Goal: Task Accomplishment & Management: Complete application form

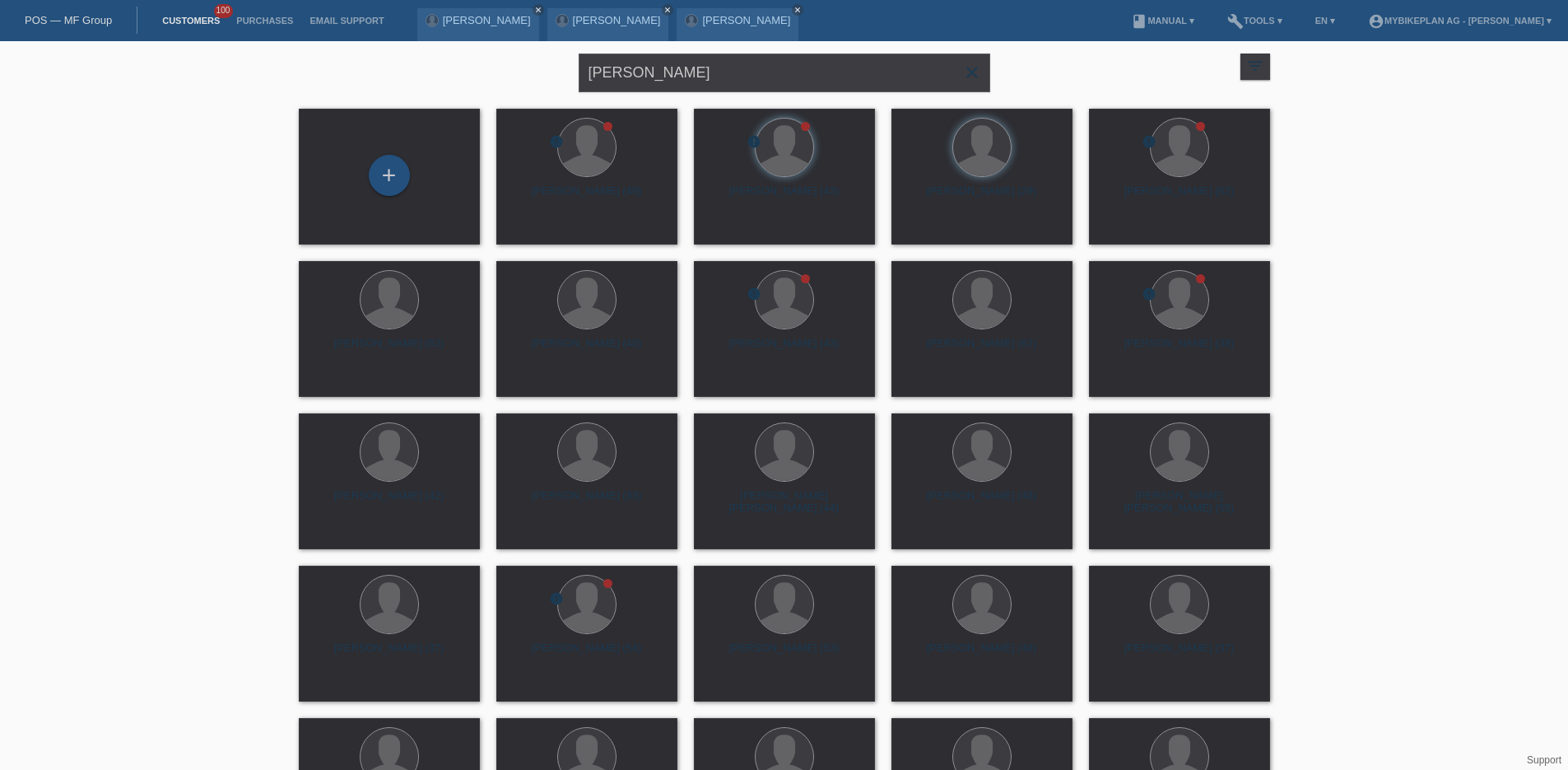
click at [976, 67] on icon "close" at bounding box center [972, 72] width 20 height 20
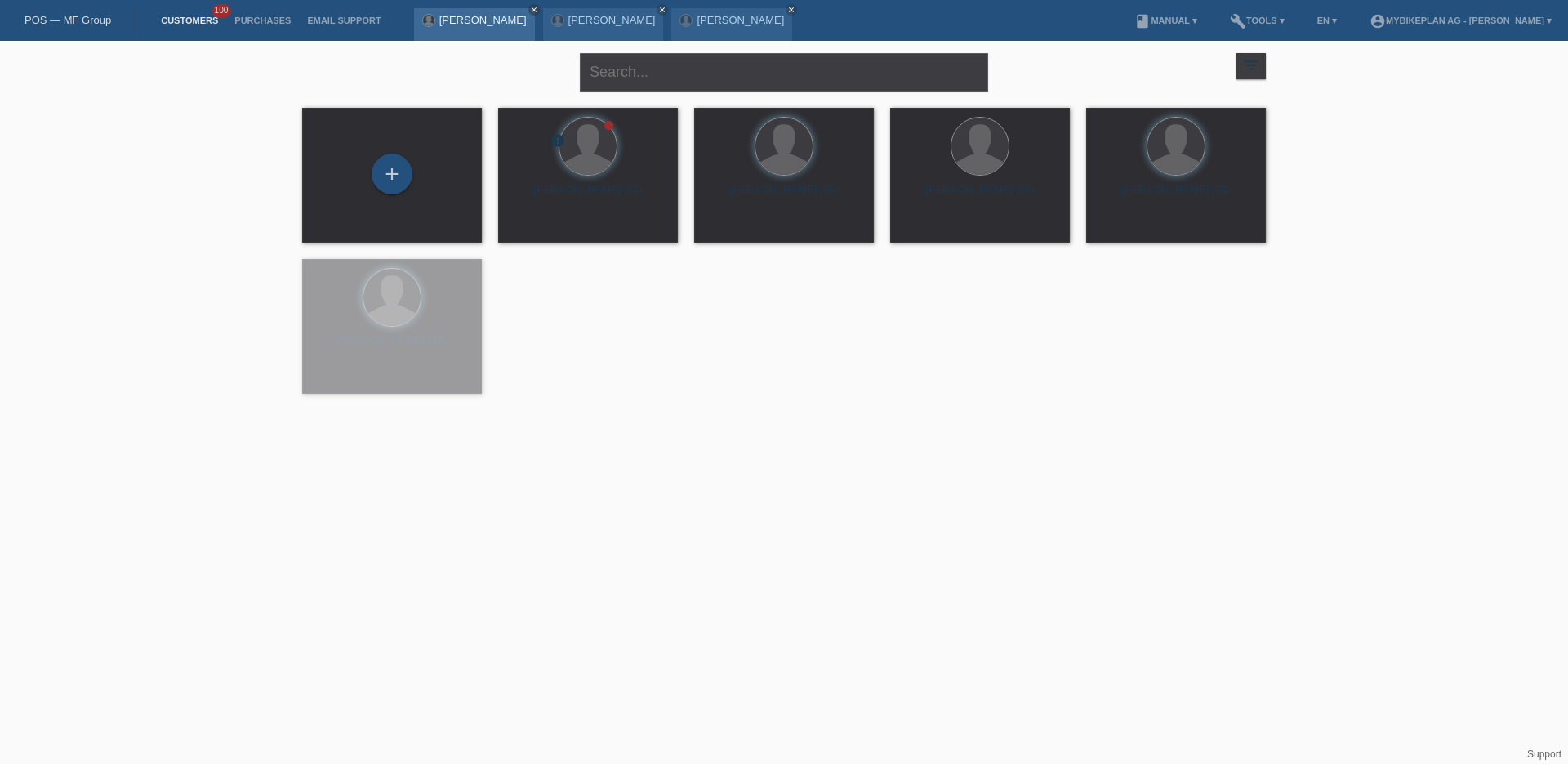
click at [530, 6] on icon "close" at bounding box center [534, 9] width 8 height 8
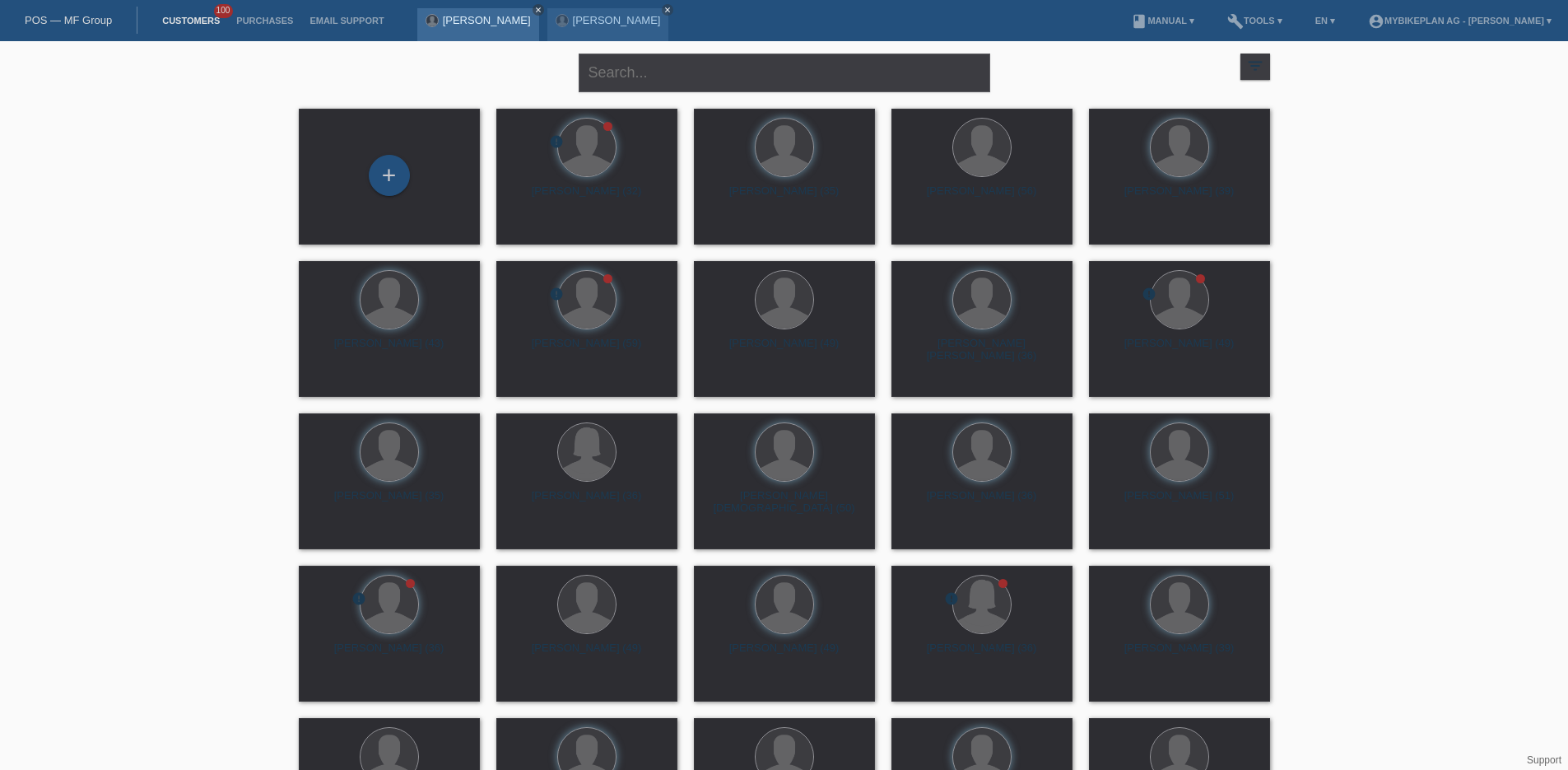
click at [535, 10] on icon "close" at bounding box center [538, 9] width 8 height 8
click at [535, 8] on icon "close" at bounding box center [538, 9] width 8 height 8
click at [88, 29] on div "POS — MF Group" at bounding box center [68, 20] width 138 height 27
click at [86, 23] on link "POS — MF Group" at bounding box center [68, 20] width 87 height 12
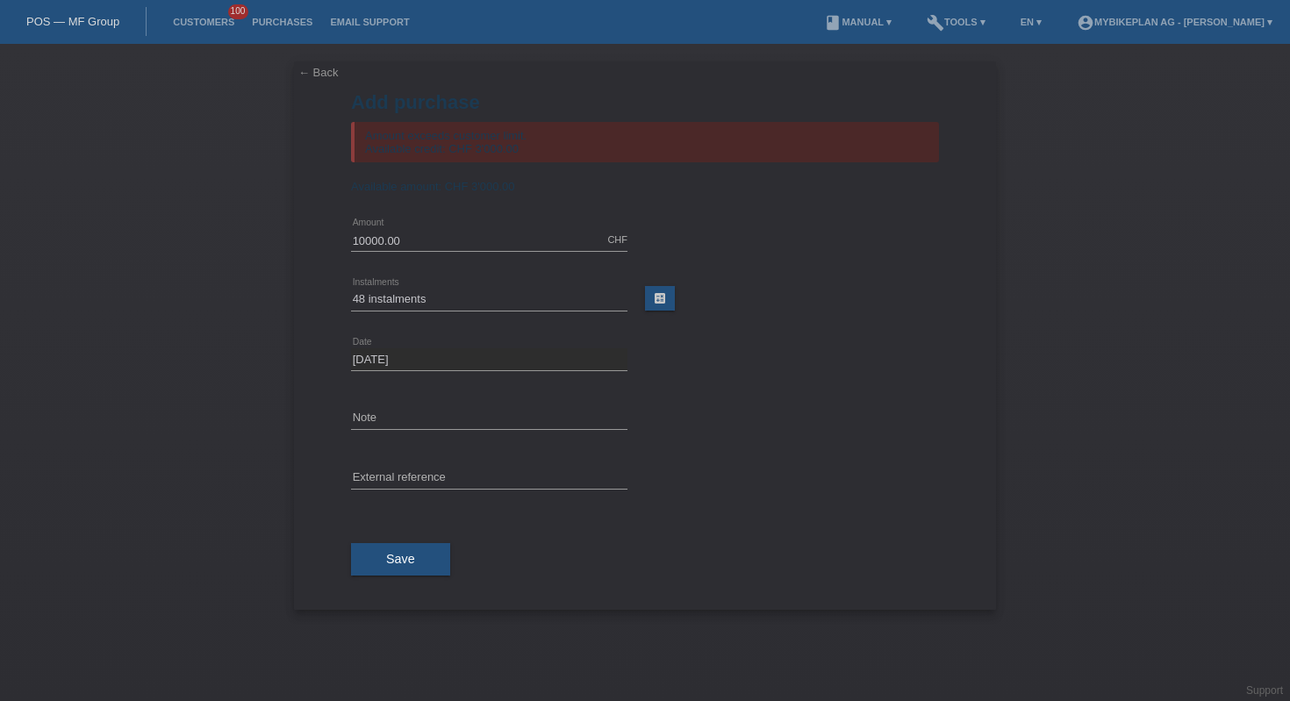
select select "488"
click at [99, 10] on div "POS — MF Group" at bounding box center [73, 21] width 147 height 29
click at [91, 37] on nav "POS — MF Group Customers 100 Purchases Email Support menu" at bounding box center [645, 22] width 1290 height 44
click at [91, 27] on link "POS — MF Group" at bounding box center [72, 21] width 93 height 13
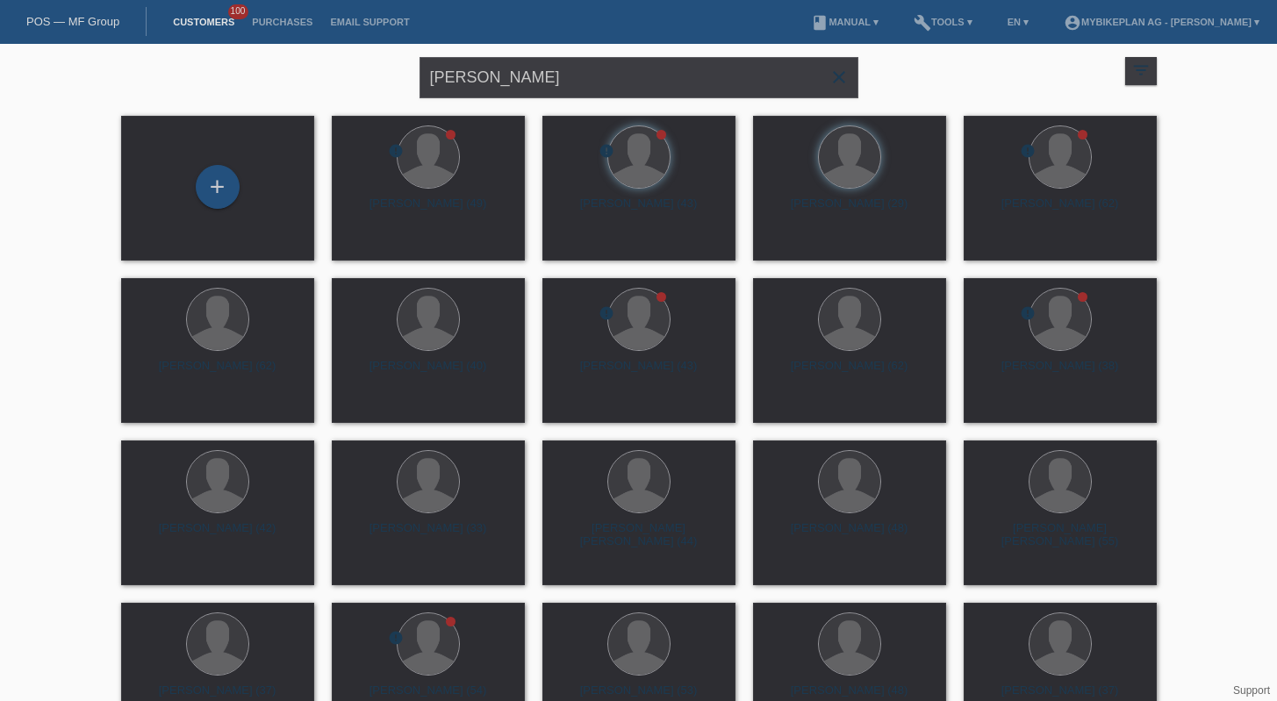
click at [836, 72] on icon "close" at bounding box center [838, 77] width 21 height 21
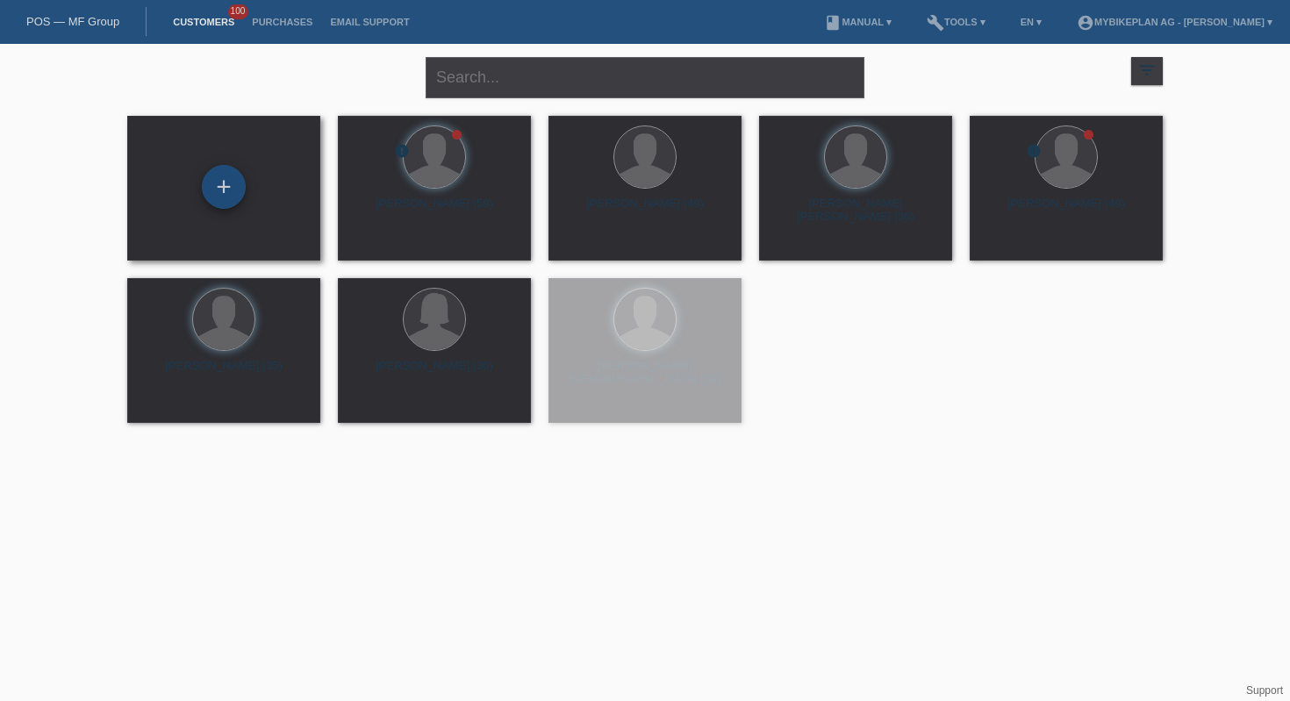
click at [224, 185] on div "+" at bounding box center [224, 187] width 44 height 44
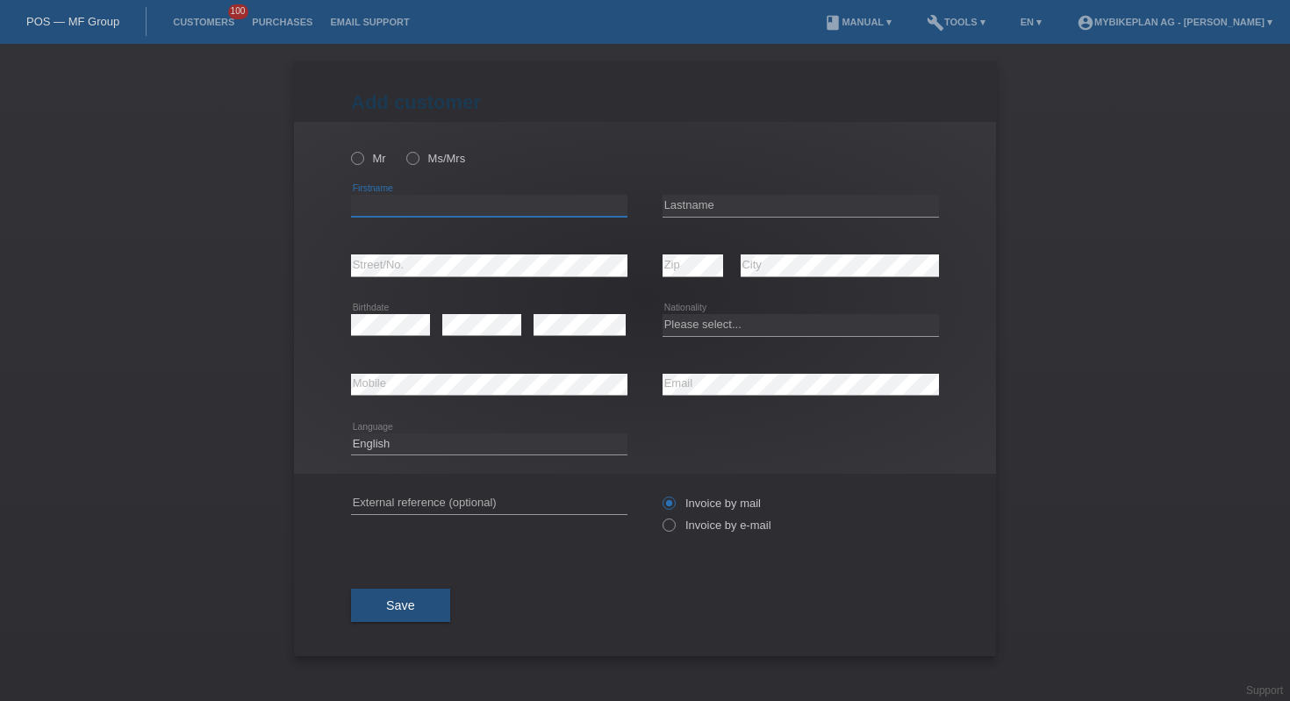
click at [392, 210] on input "text" at bounding box center [489, 206] width 276 height 22
type input "meik"
click at [704, 203] on input "text" at bounding box center [801, 206] width 276 height 22
click at [776, 203] on input "text" at bounding box center [801, 206] width 276 height 22
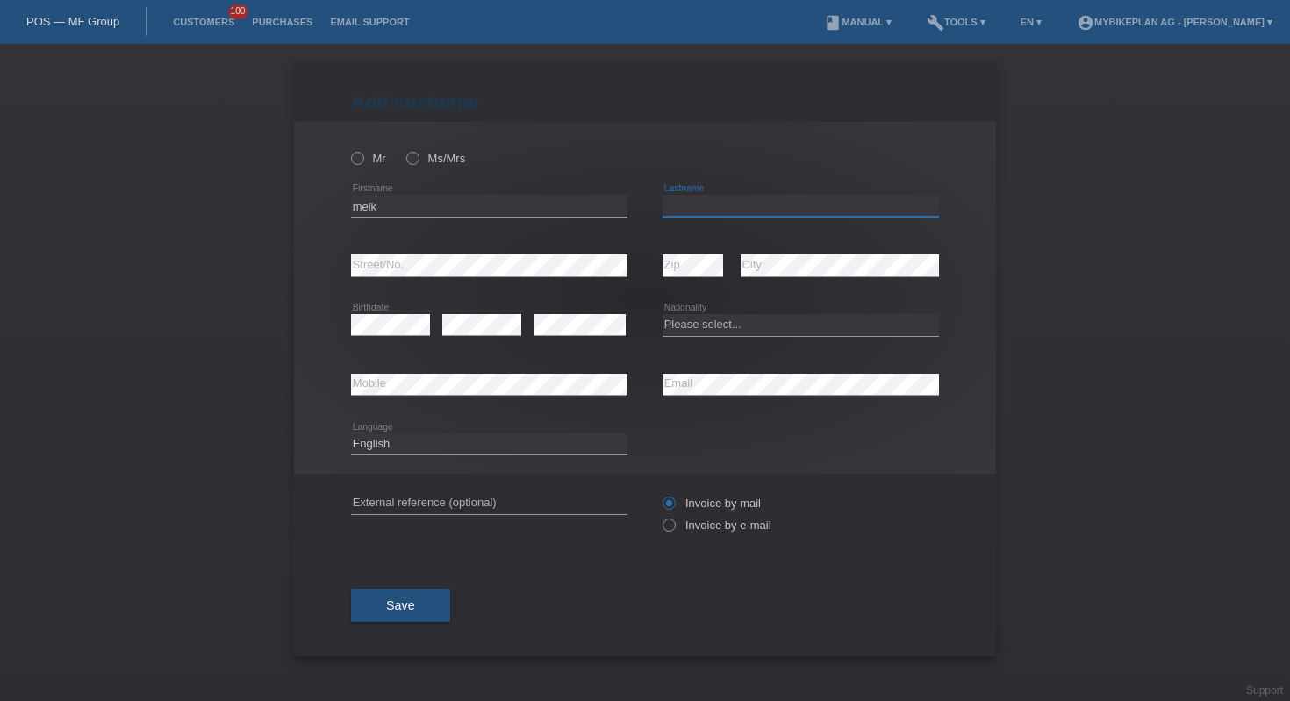
paste input "[PERSON_NAME]"
type input "[PERSON_NAME]"
click at [705, 326] on select "Please select... Switzerland Austria Germany Liechtenstein ------------ Afghani…" at bounding box center [801, 324] width 276 height 21
click at [793, 334] on select "Please select... [GEOGRAPHIC_DATA] [GEOGRAPHIC_DATA] [GEOGRAPHIC_DATA] [GEOGRAP…" at bounding box center [801, 324] width 276 height 21
select select "CH"
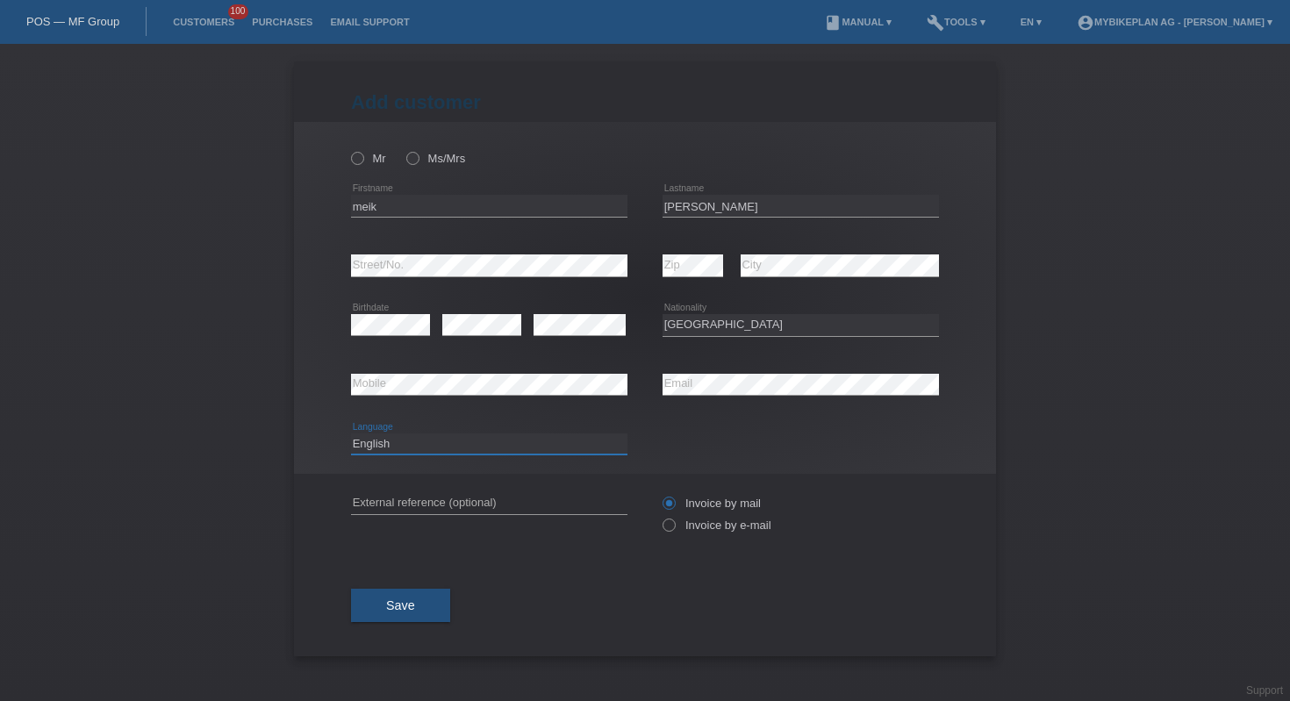
click at [474, 434] on select "Deutsch Français Italiano English" at bounding box center [489, 444] width 276 height 21
select select "de"
click at [348, 149] on icon at bounding box center [348, 149] width 0 height 0
click at [359, 159] on input "Mr" at bounding box center [356, 157] width 11 height 11
radio input "true"
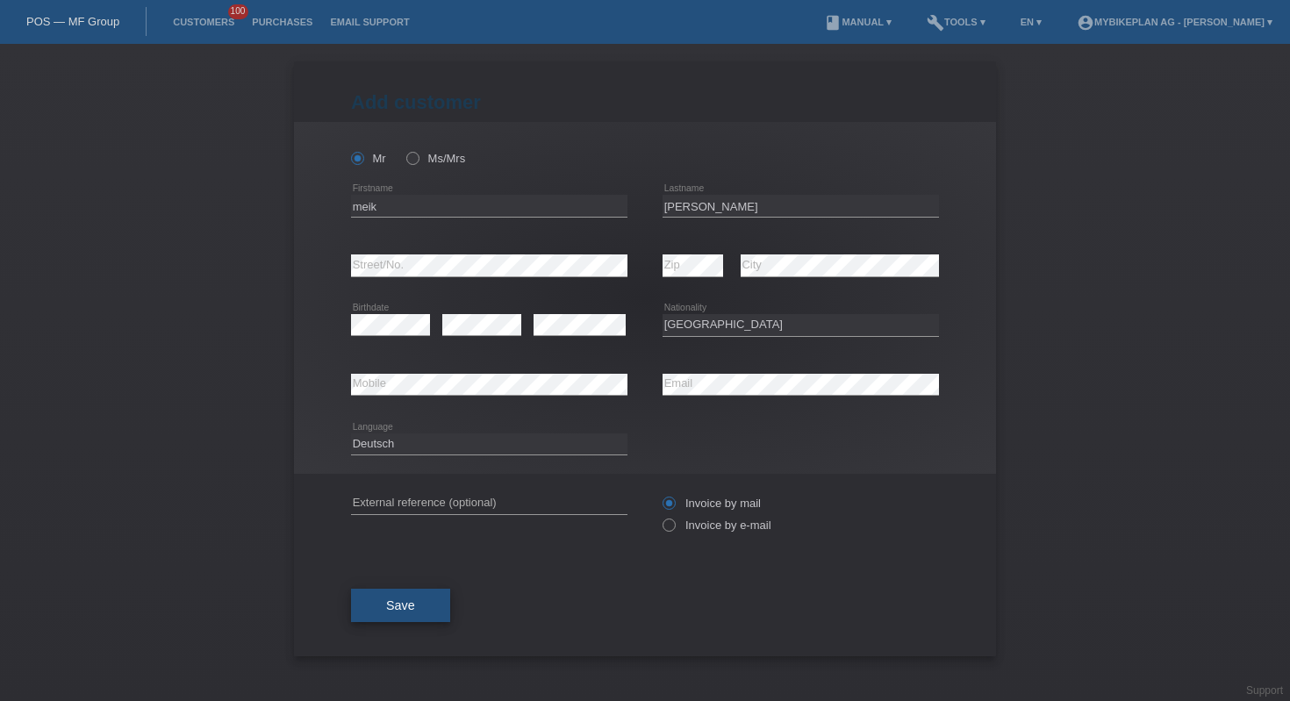
click at [416, 592] on button "Save" at bounding box center [400, 605] width 99 height 33
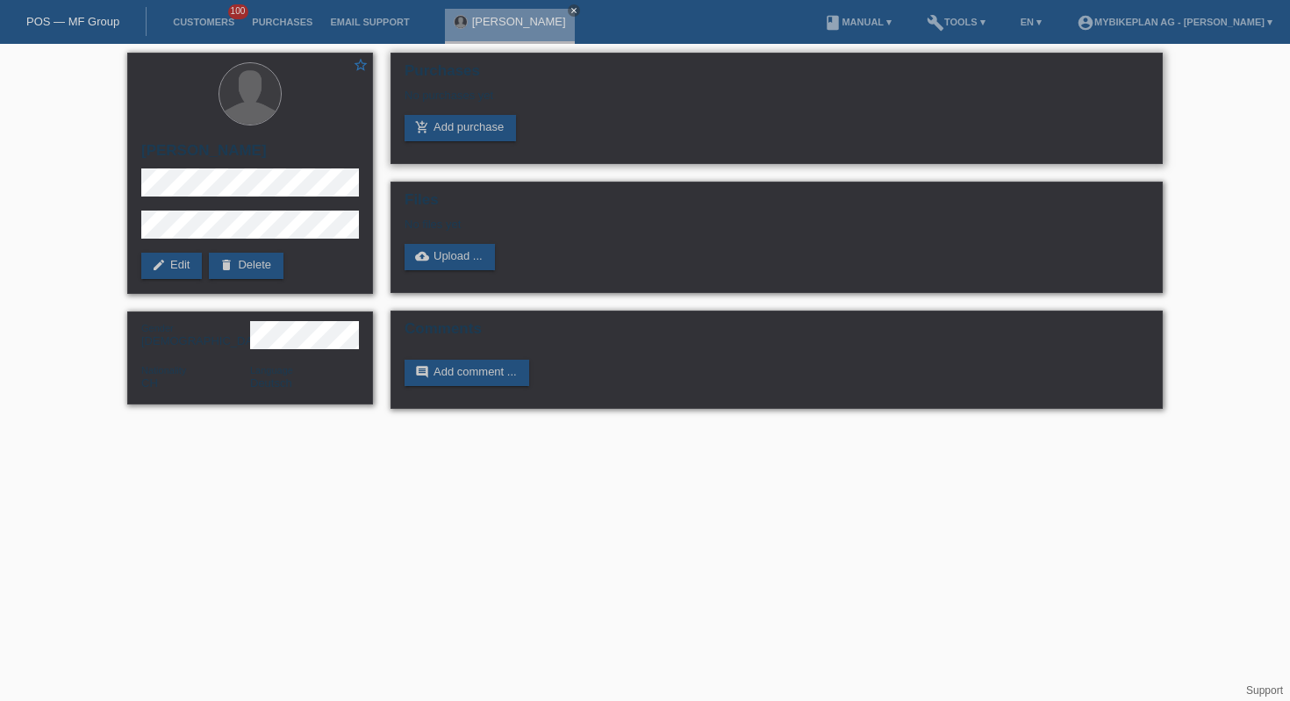
click at [453, 143] on div "Purchases No purchases yet add_shopping_cart Add purchase" at bounding box center [777, 108] width 772 height 111
click at [465, 134] on link "add_shopping_cart Add purchase" at bounding box center [460, 128] width 111 height 26
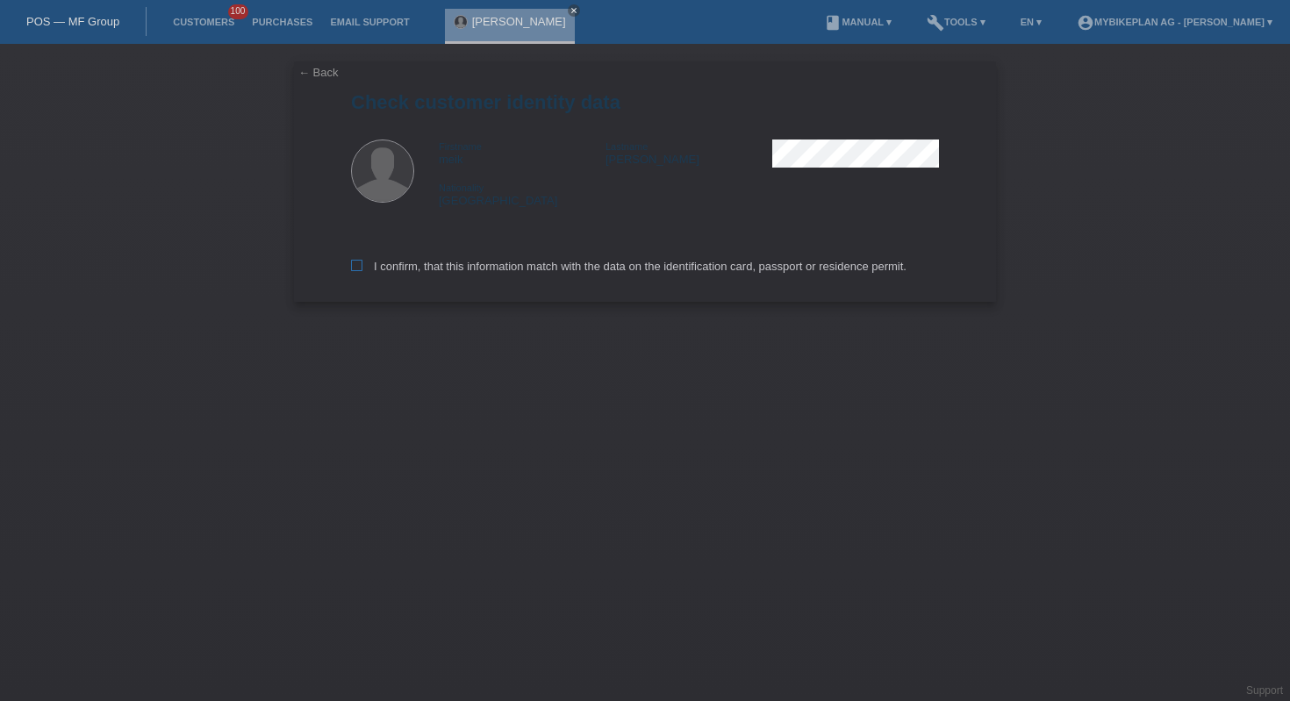
click at [596, 267] on label "I confirm, that this information match with the data on the identification card…" at bounding box center [629, 266] width 556 height 13
click at [362, 267] on input "I confirm, that this information match with the data on the identification card…" at bounding box center [356, 265] width 11 height 11
checkbox input "true"
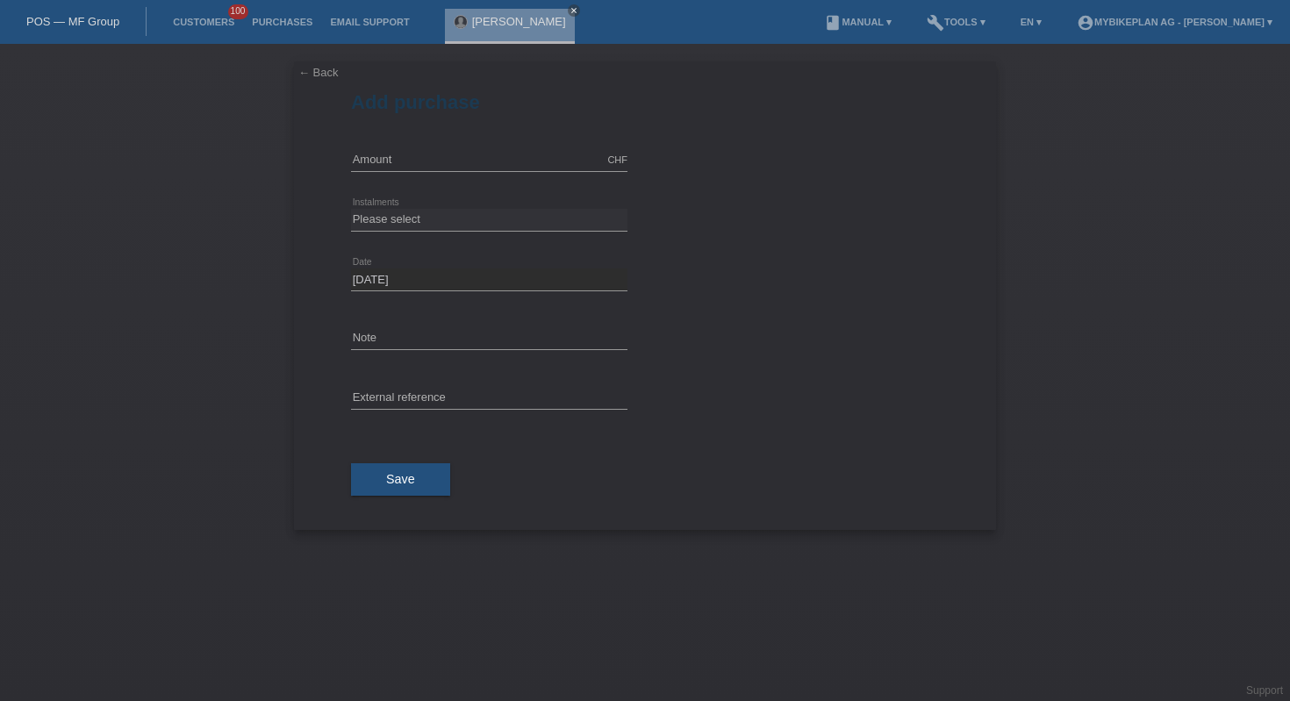
click at [493, 147] on div "CHF error Amount" at bounding box center [489, 161] width 276 height 60
click at [492, 157] on input "text" at bounding box center [489, 160] width 276 height 22
type input "10000.00"
click at [491, 217] on select "Please select 6 instalments 12 instalments 18 instalments 24 instalments 36 ins…" at bounding box center [489, 219] width 276 height 21
select select "488"
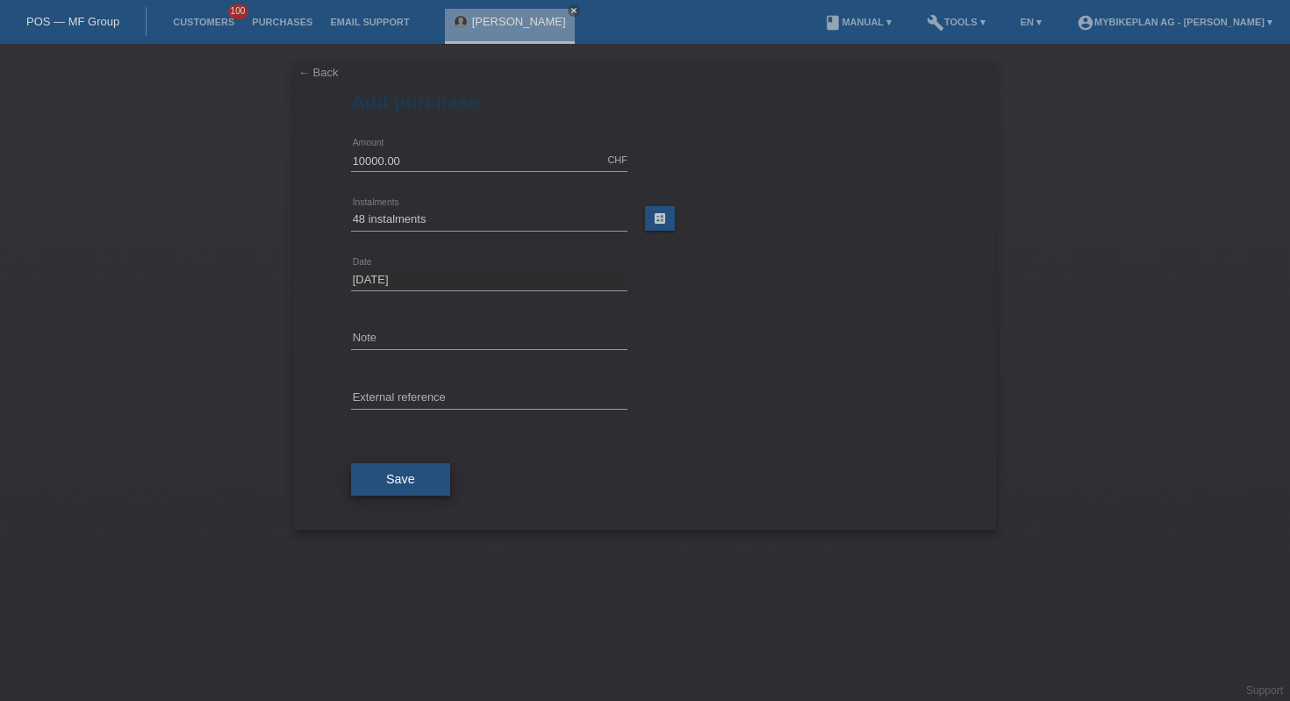
click at [411, 491] on button "Save" at bounding box center [400, 479] width 99 height 33
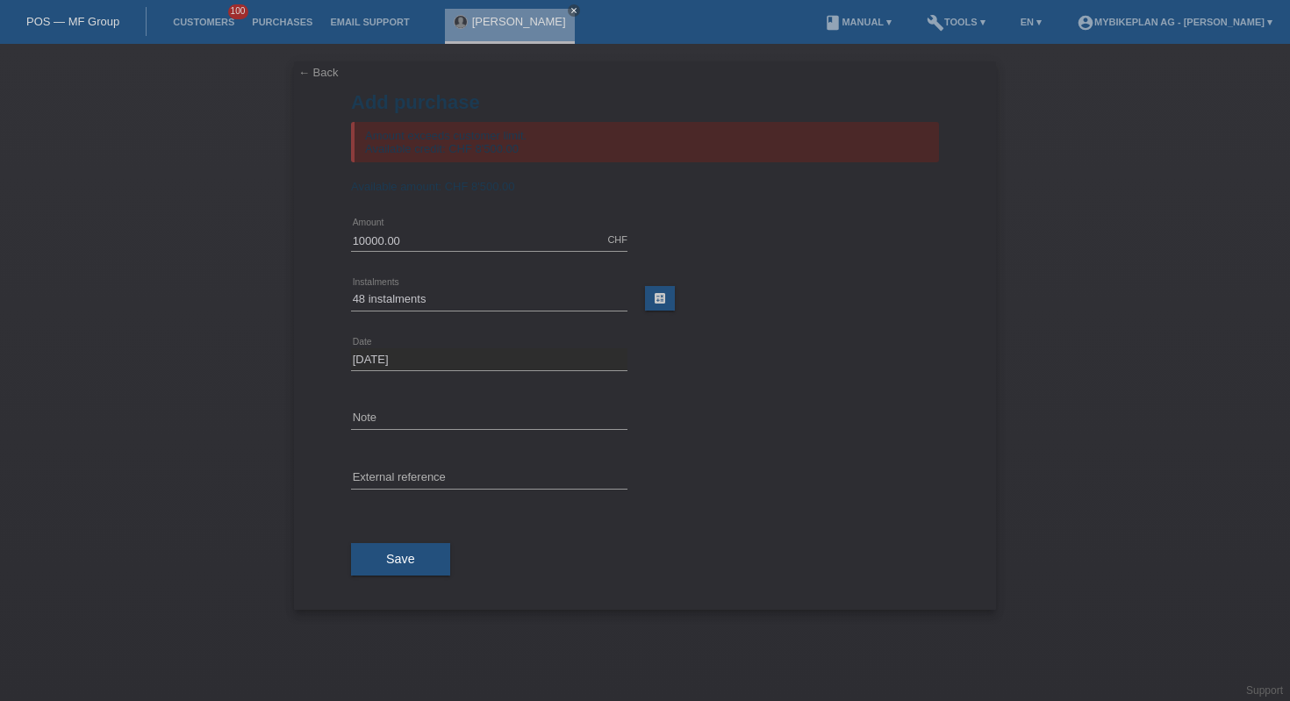
click at [98, 23] on link "POS — MF Group" at bounding box center [72, 21] width 93 height 13
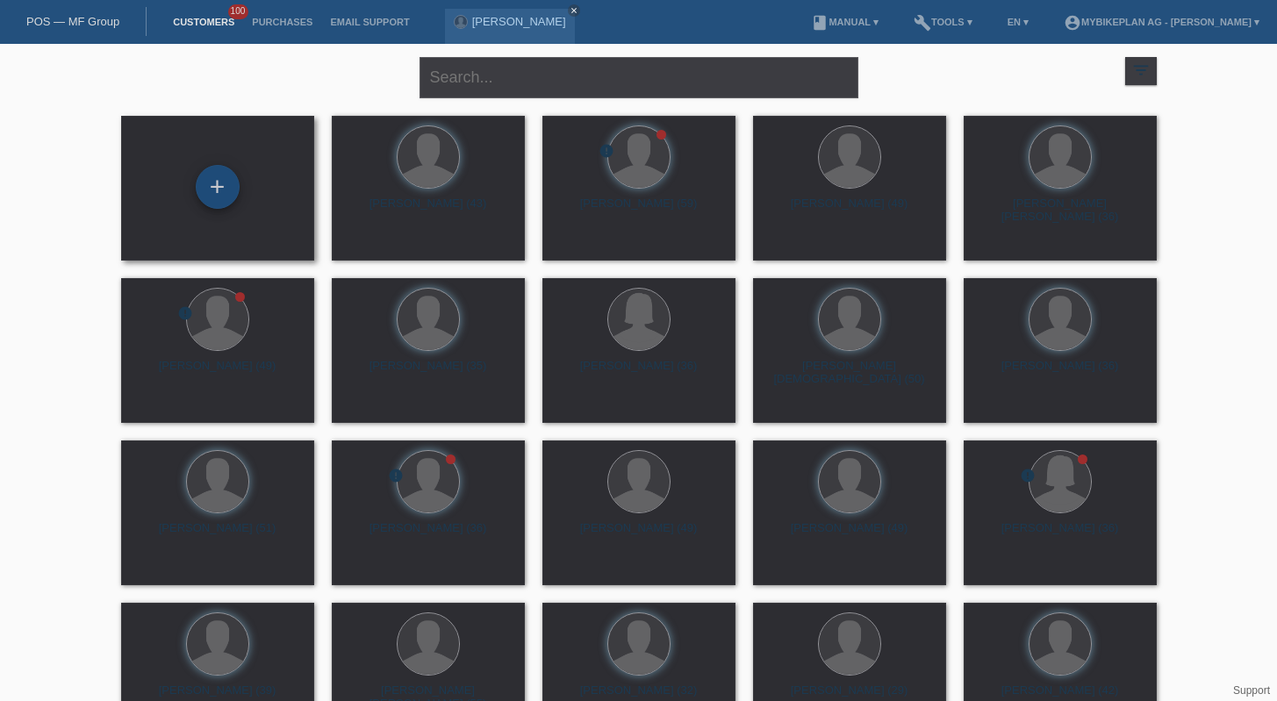
click at [210, 193] on div "+" at bounding box center [218, 187] width 44 height 44
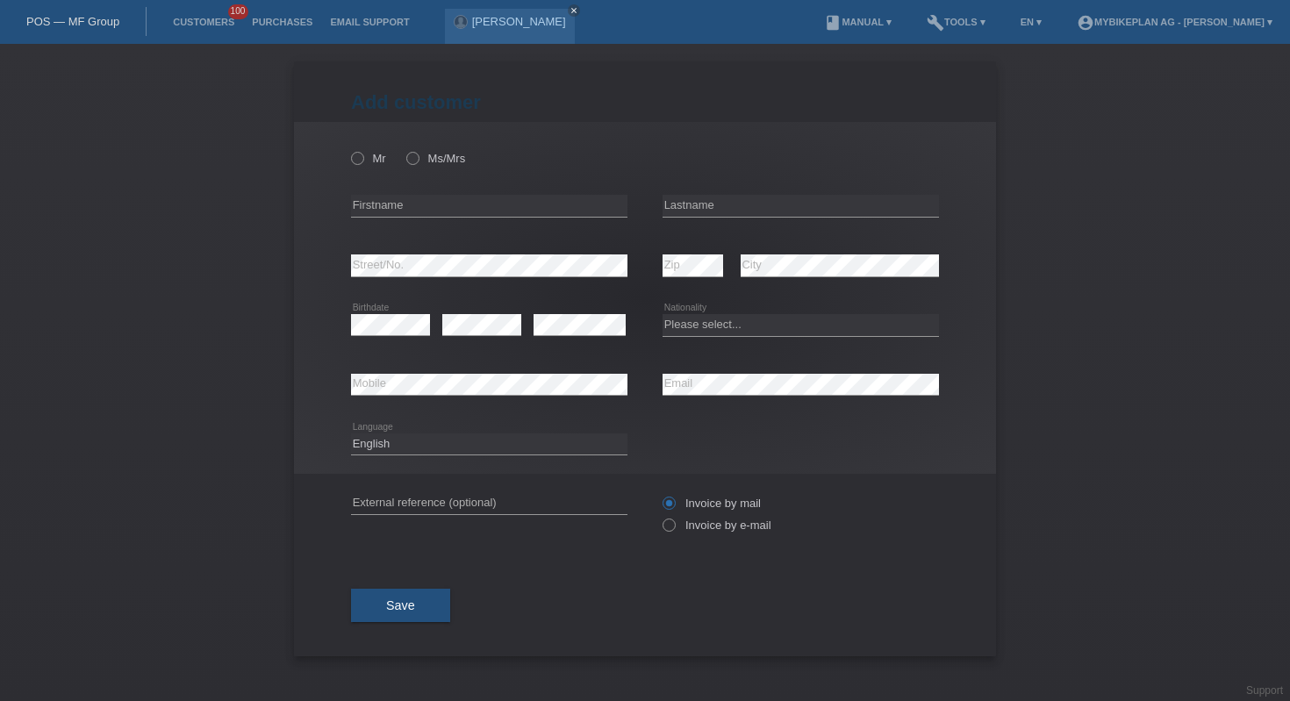
click at [392, 219] on div "error Firstname" at bounding box center [489, 206] width 276 height 60
click at [742, 398] on div "error Email" at bounding box center [801, 385] width 276 height 60
click at [574, 204] on input "text" at bounding box center [489, 206] width 276 height 22
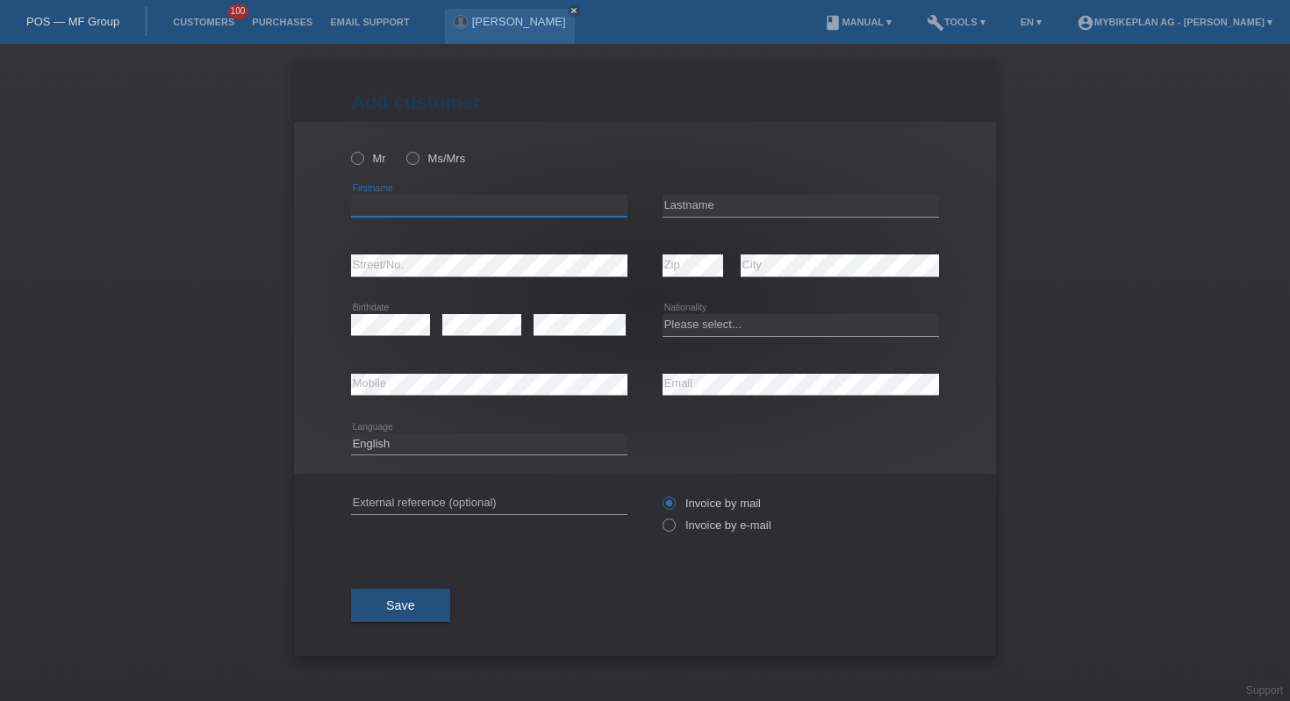
paste input "Erkan"
type input "Erkan"
click at [782, 200] on input "text" at bounding box center [801, 206] width 276 height 22
paste input "Ünyeli"
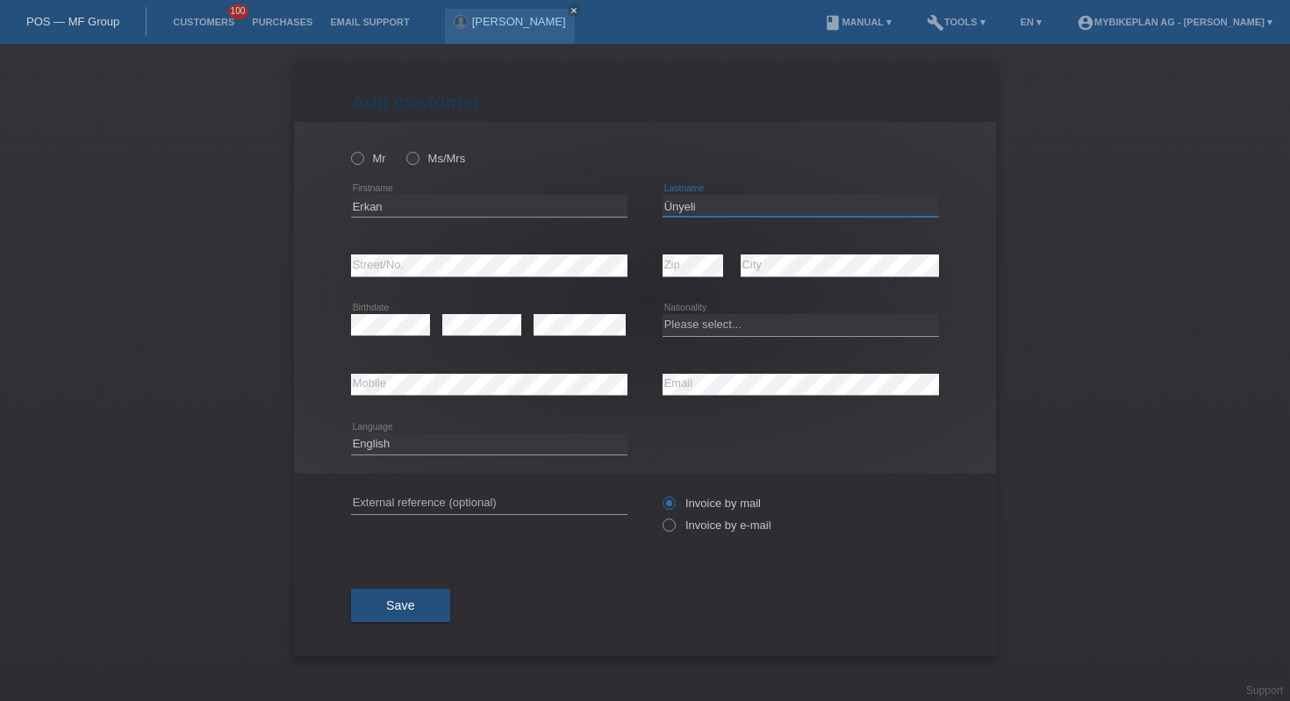
type input "Ünyeli"
click at [810, 328] on select "Please select... Switzerland Austria Germany Liechtenstein ------------ Afghani…" at bounding box center [801, 324] width 276 height 21
select select "CH"
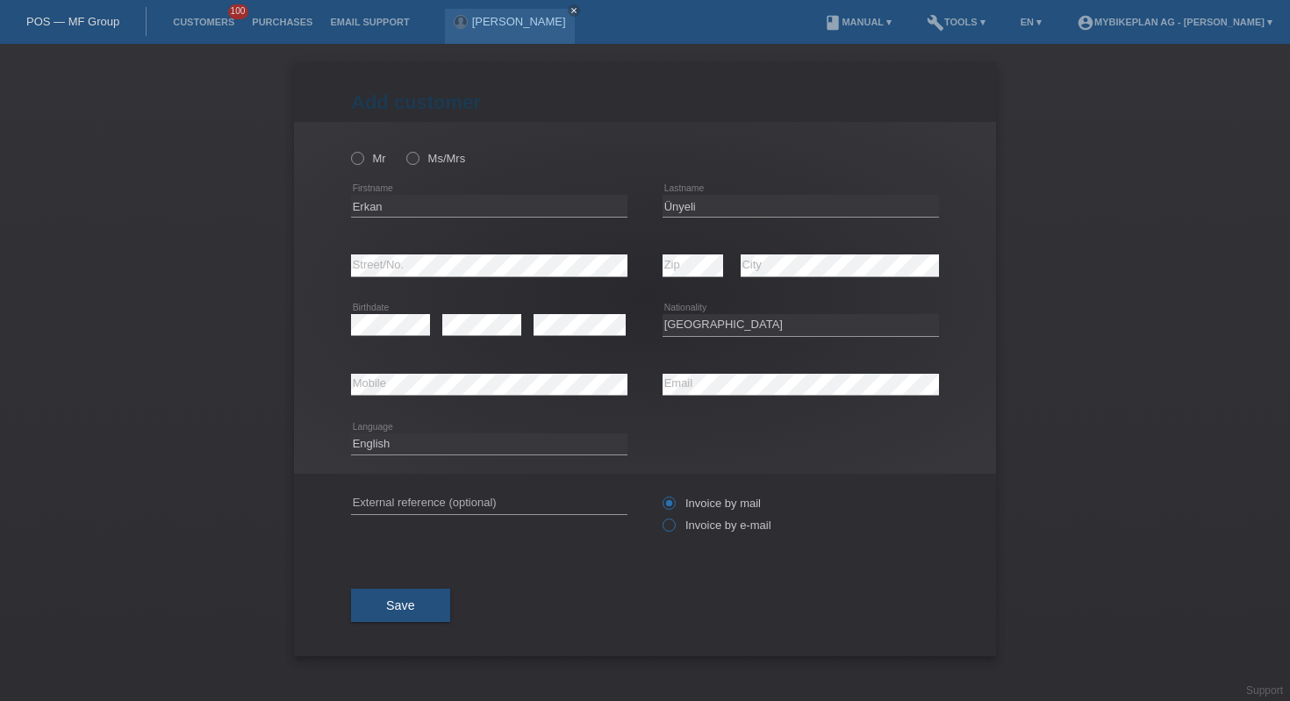
click at [718, 529] on label "Invoice by e-mail" at bounding box center [717, 525] width 109 height 13
click at [674, 529] on input "Invoice by e-mail" at bounding box center [668, 530] width 11 height 22
radio input "true"
click at [549, 456] on div "Deutsch Français Italiano English error Language" at bounding box center [489, 445] width 276 height 60
click at [544, 444] on select "Deutsch Français Italiano English" at bounding box center [489, 444] width 276 height 21
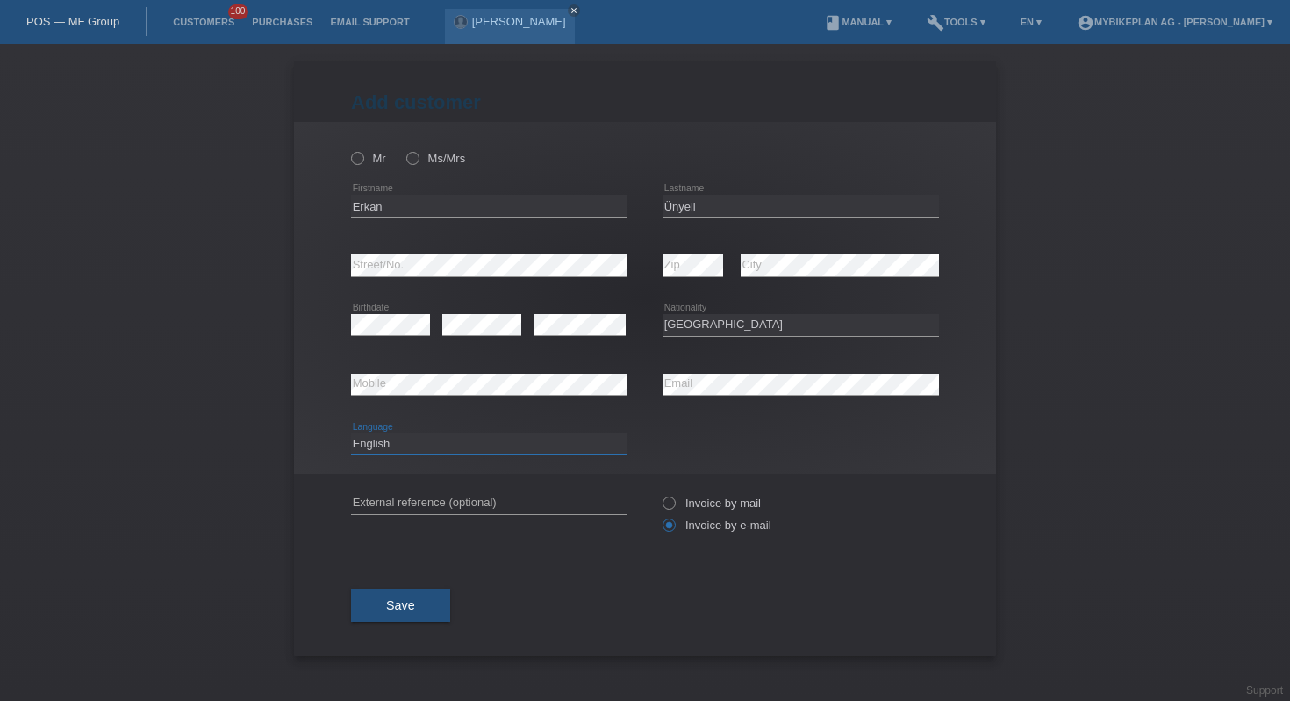
select select "de"
click at [348, 149] on icon at bounding box center [348, 149] width 0 height 0
click at [357, 163] on input "Mr" at bounding box center [356, 157] width 11 height 11
radio input "true"
click at [388, 613] on span "Save" at bounding box center [400, 606] width 29 height 14
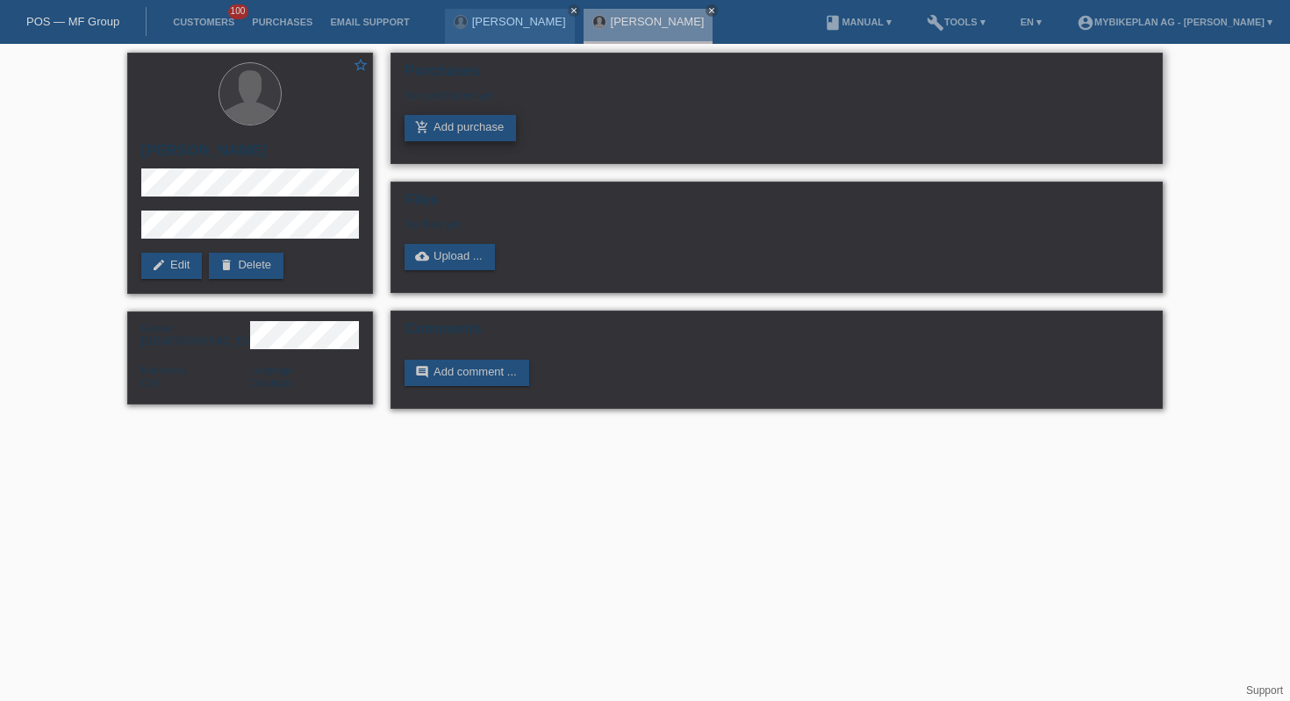
click at [482, 131] on link "add_shopping_cart Add purchase" at bounding box center [460, 128] width 111 height 26
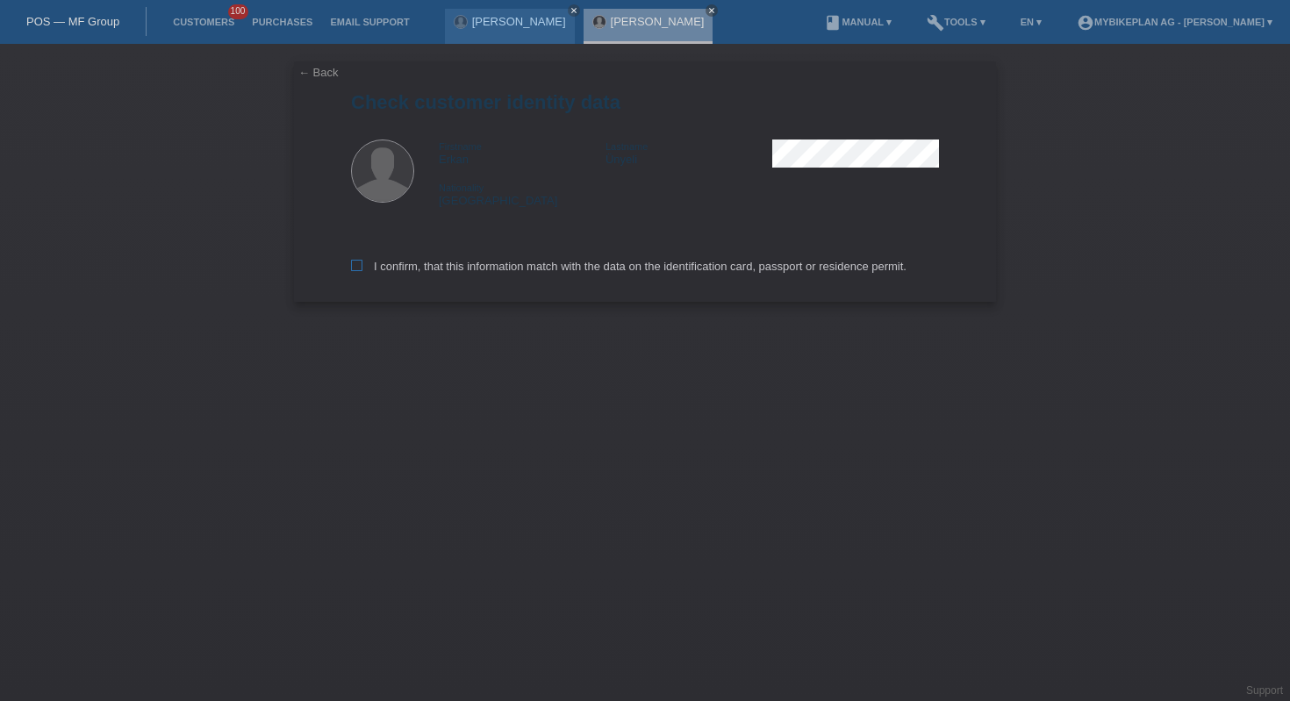
click at [420, 273] on label "I confirm, that this information match with the data on the identification card…" at bounding box center [629, 266] width 556 height 13
click at [362, 271] on input "I confirm, that this information match with the data on the identification card…" at bounding box center [356, 265] width 11 height 11
checkbox input "true"
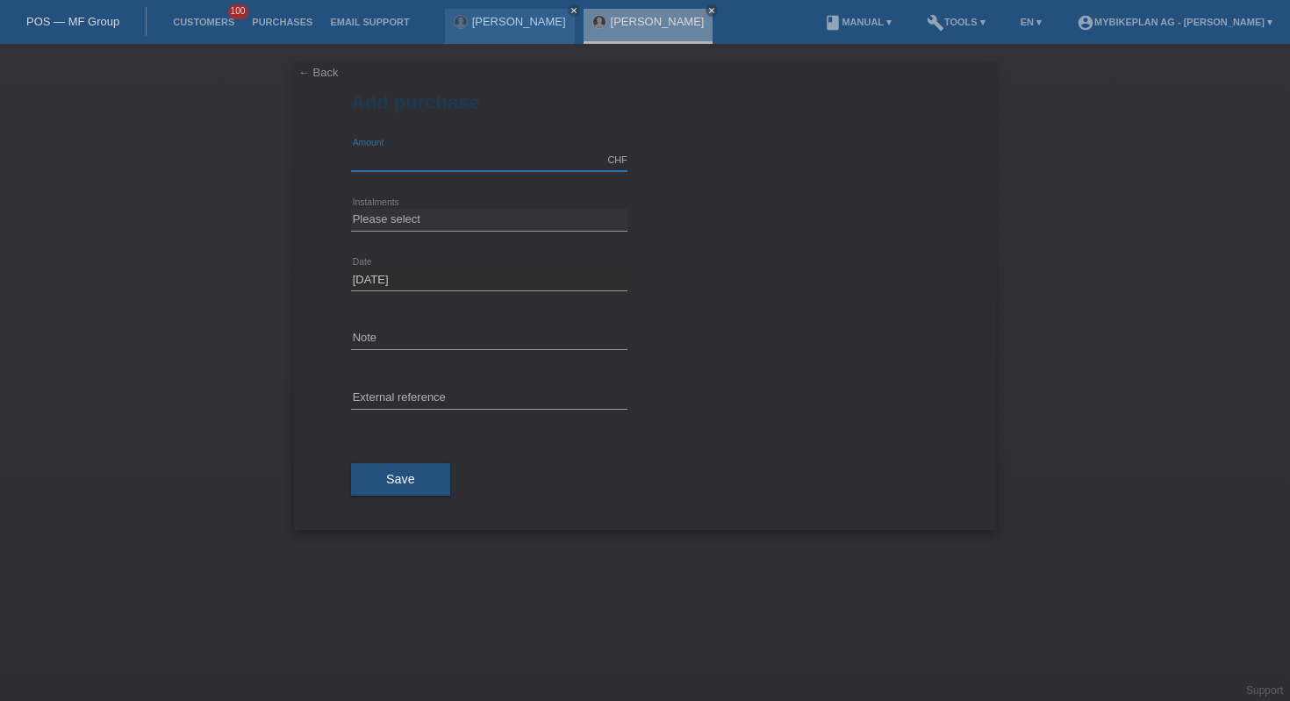
click at [427, 163] on input "text" at bounding box center [489, 160] width 276 height 22
type input "10000.00"
click at [481, 217] on select "Please select 6 instalments 12 instalments 18 instalments 24 instalments 36 ins…" at bounding box center [489, 219] width 276 height 21
select select "488"
click at [398, 474] on span "Save" at bounding box center [400, 479] width 29 height 14
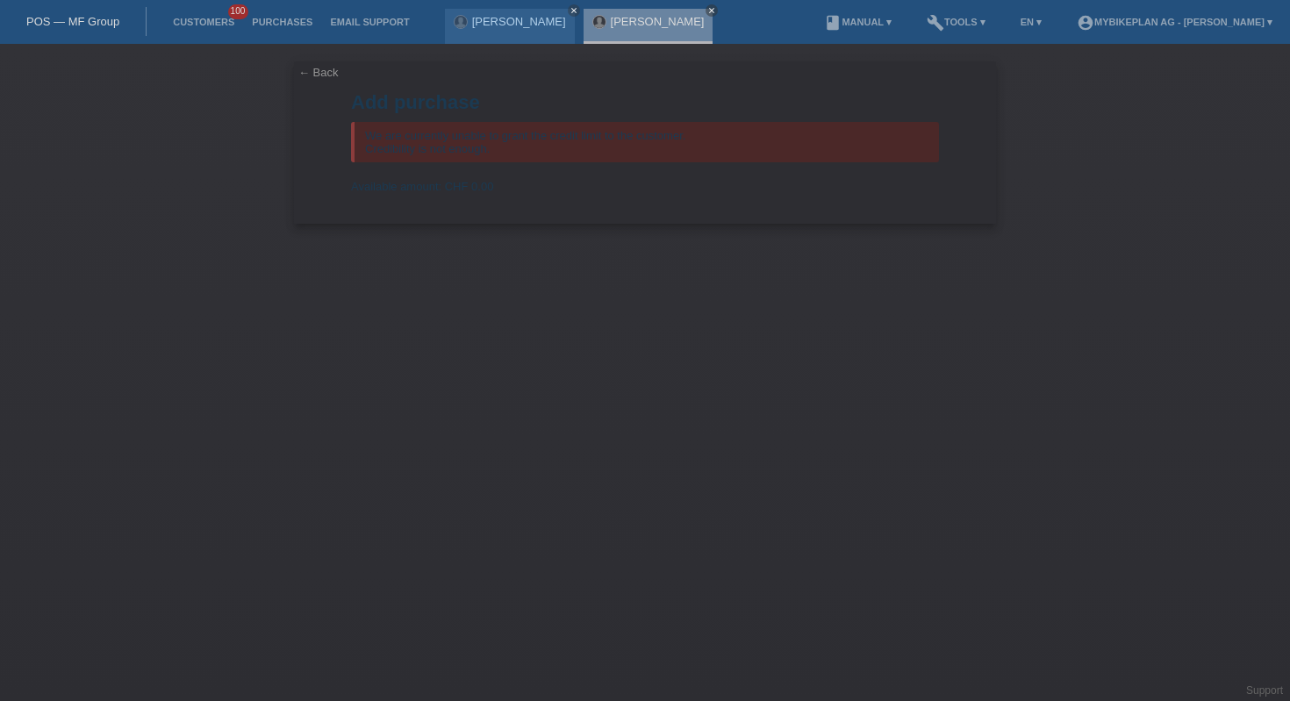
click at [97, 22] on link "POS — MF Group" at bounding box center [72, 21] width 93 height 13
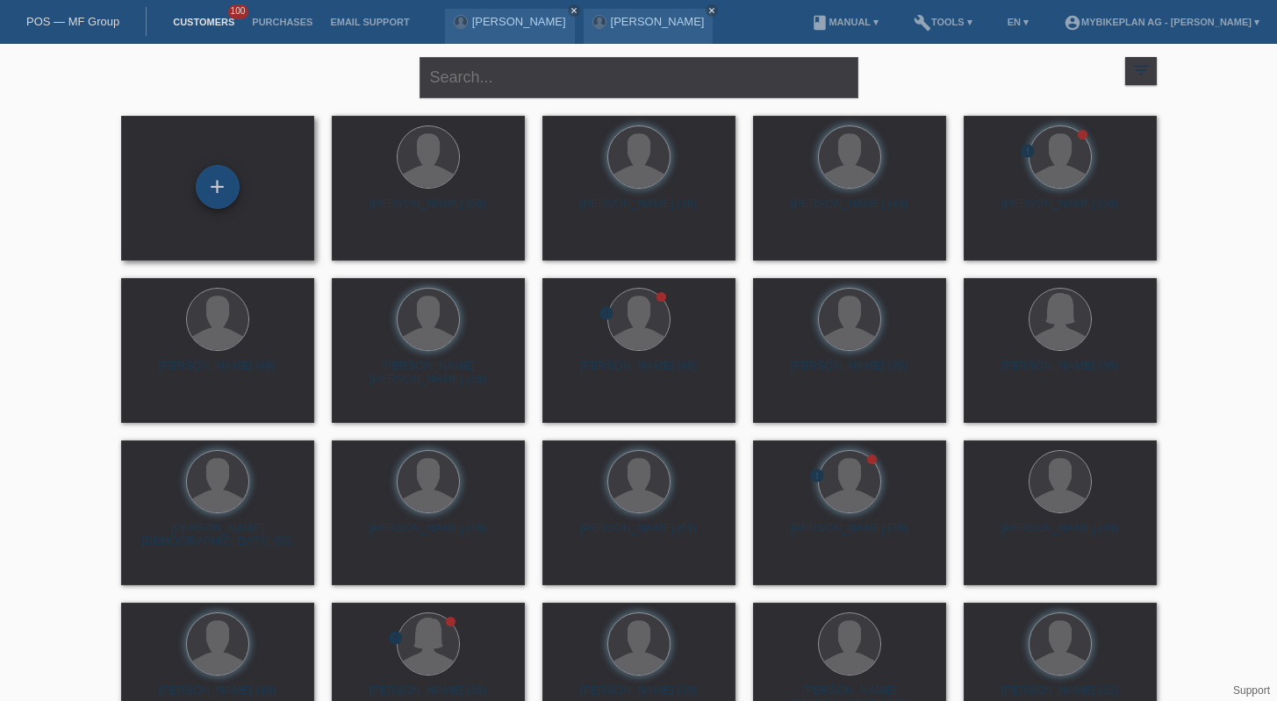
click at [220, 177] on div "+" at bounding box center [218, 187] width 44 height 44
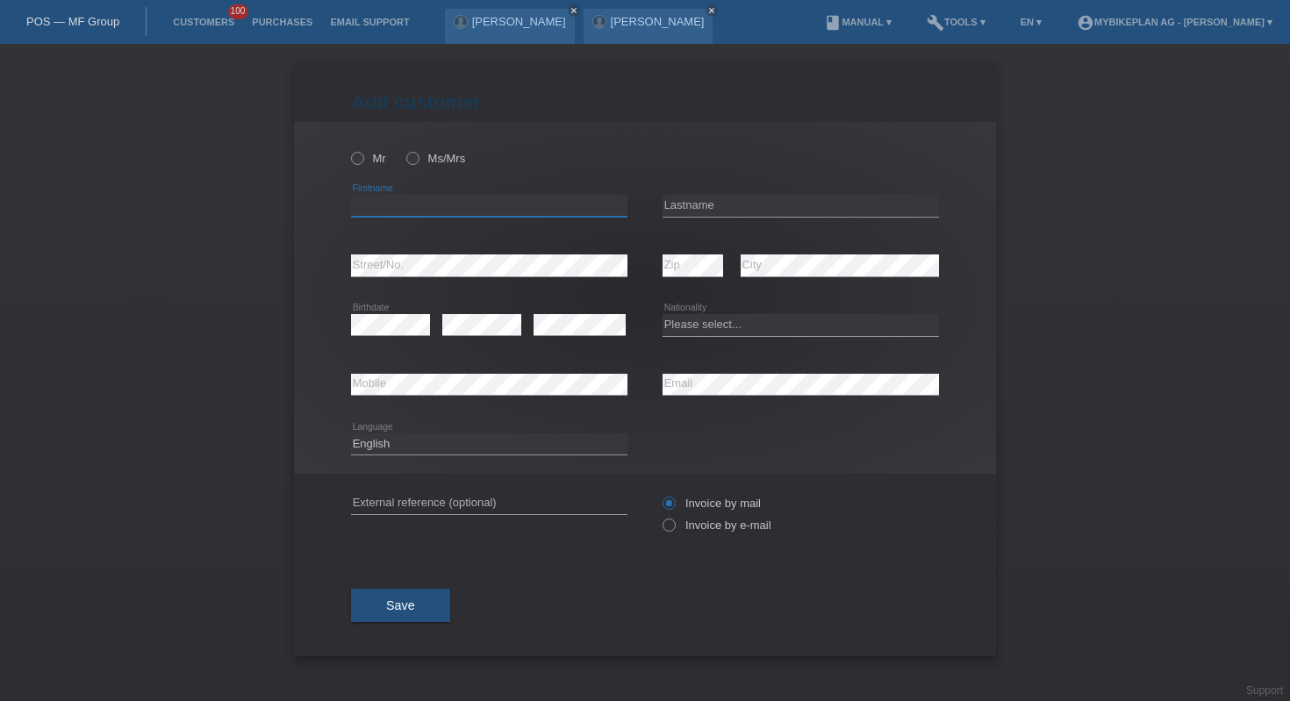
click at [420, 208] on input "text" at bounding box center [489, 206] width 276 height 22
paste input "Jose Fernando"
type input "Jose Fernando"
click at [744, 196] on input "text" at bounding box center [801, 206] width 276 height 22
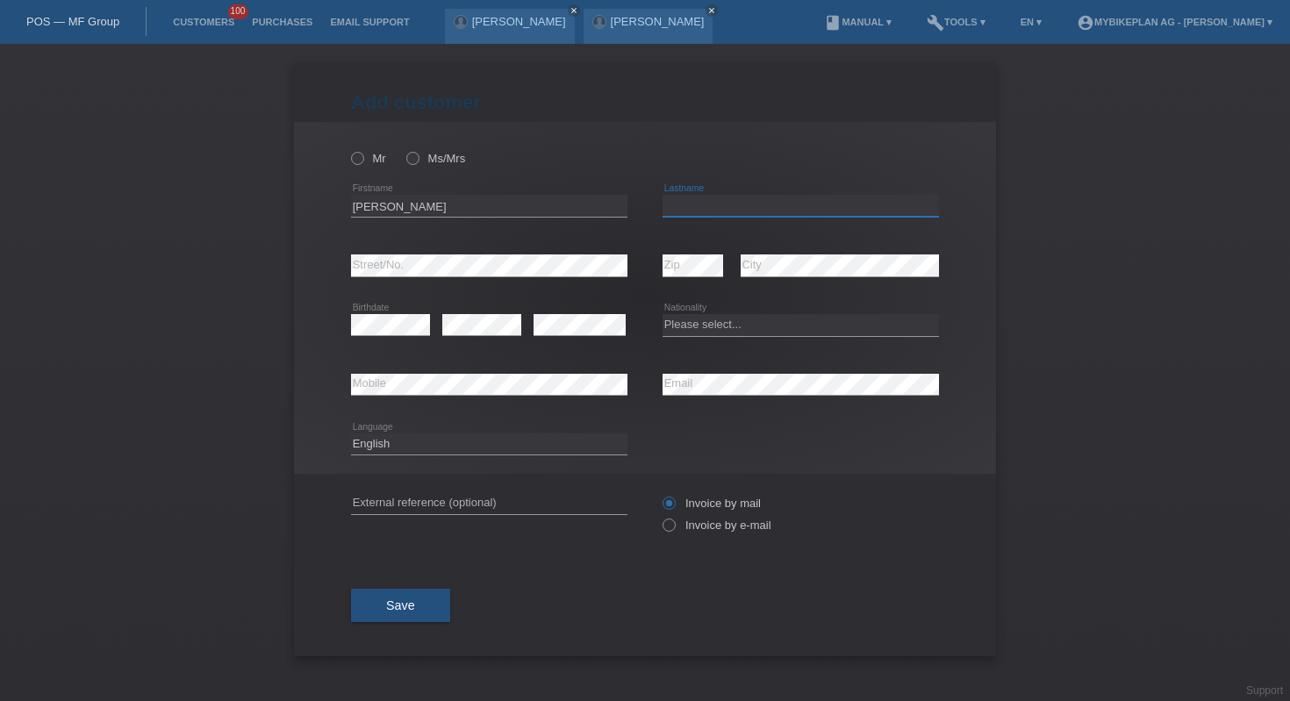
click at [744, 196] on input "text" at bounding box center [801, 206] width 276 height 22
paste input "Tejada"
type input "Tejada"
click at [828, 316] on select "Please select... Switzerland Austria Germany Liechtenstein ------------ Afghani…" at bounding box center [801, 324] width 276 height 21
select select "CH"
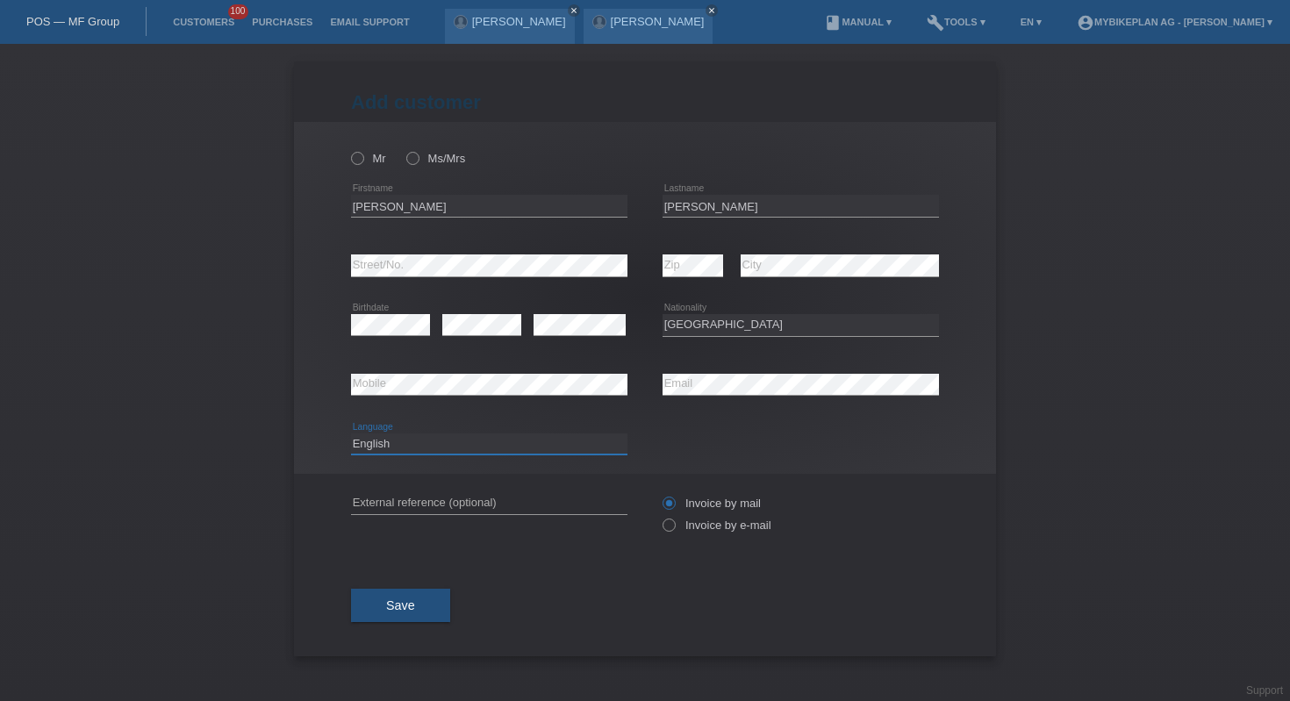
click at [562, 440] on select "Deutsch Français Italiano English" at bounding box center [489, 444] width 276 height 21
select select "de"
click at [348, 149] on icon at bounding box center [348, 149] width 0 height 0
click at [359, 156] on input "Mr" at bounding box center [356, 157] width 11 height 11
radio input "true"
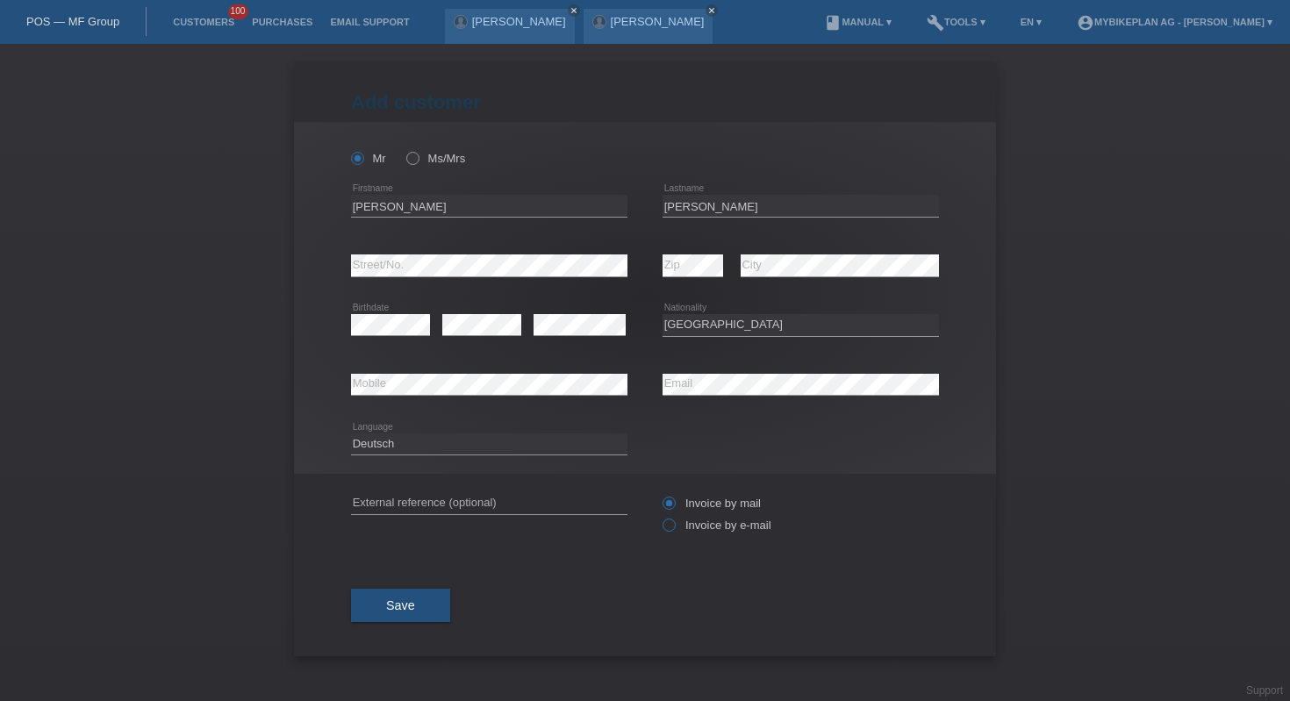
click at [678, 529] on label "Invoice by e-mail" at bounding box center [717, 525] width 109 height 13
click at [674, 529] on input "Invoice by e-mail" at bounding box center [668, 530] width 11 height 22
radio input "true"
click at [412, 609] on span "Save" at bounding box center [400, 606] width 29 height 14
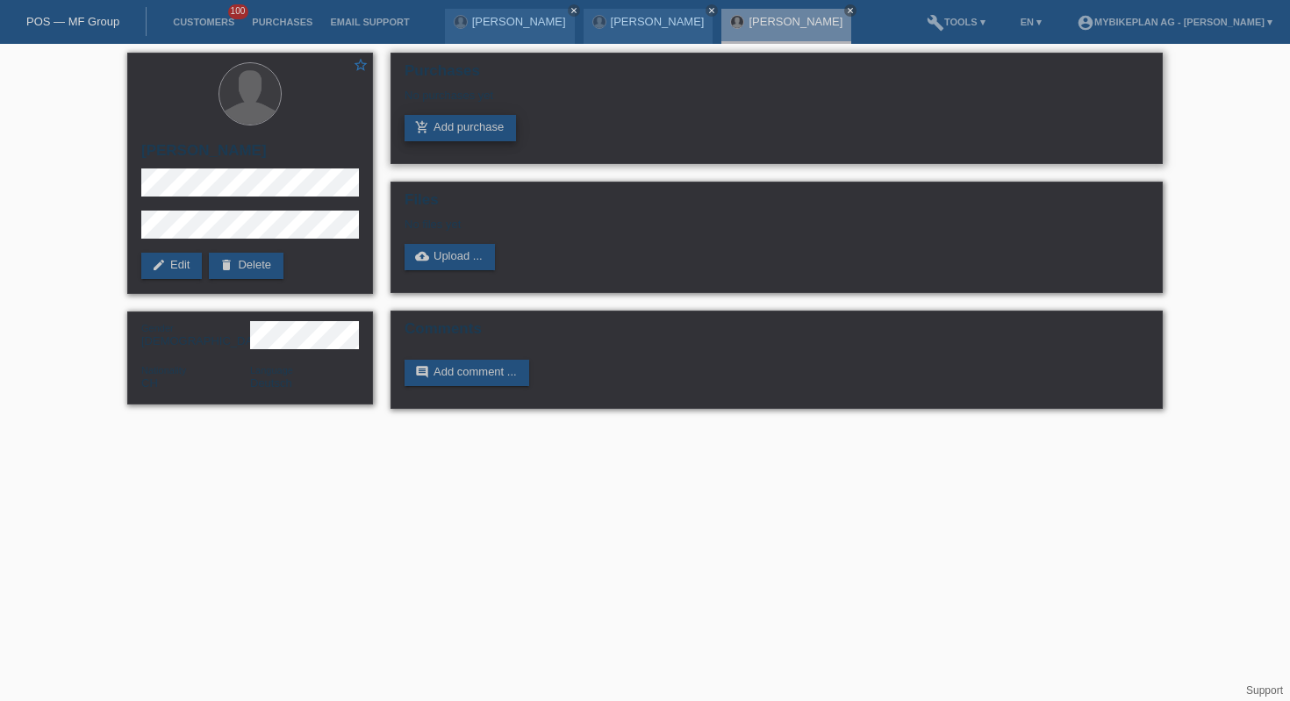
click at [490, 139] on link "add_shopping_cart Add purchase" at bounding box center [460, 128] width 111 height 26
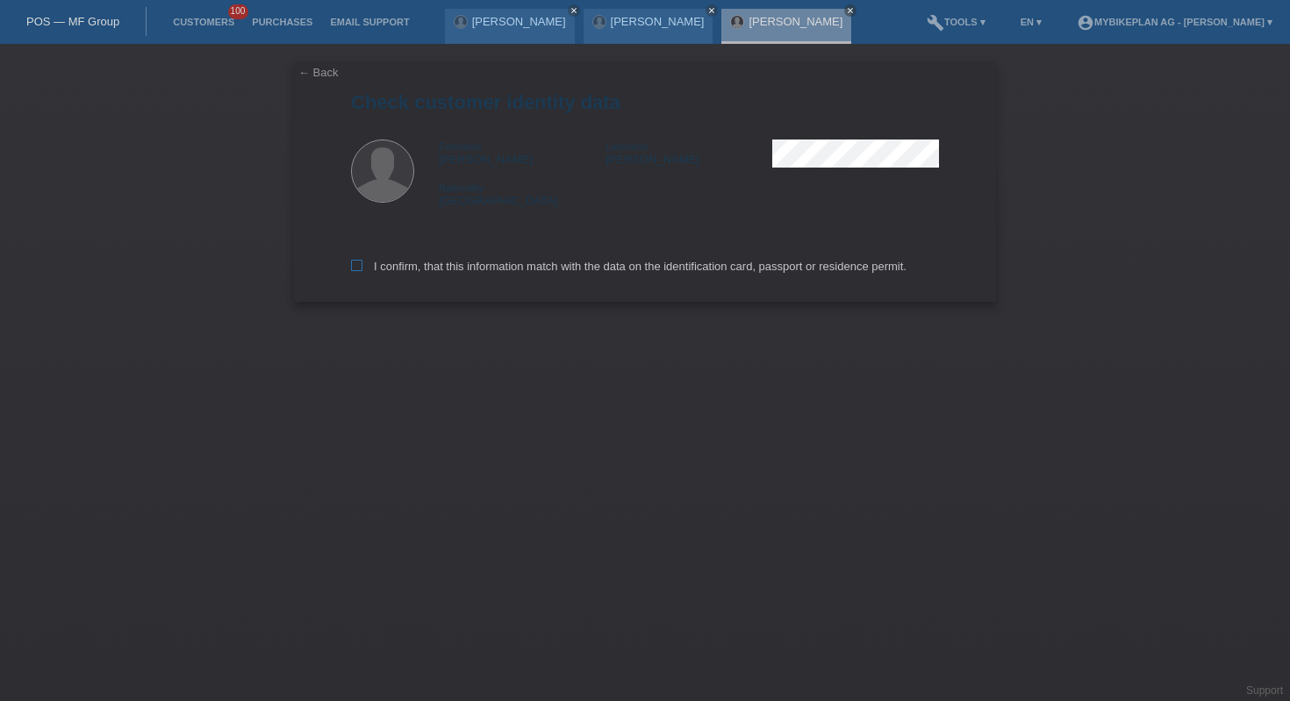
click at [491, 262] on label "I confirm, that this information match with the data on the identification card…" at bounding box center [629, 266] width 556 height 13
click at [362, 262] on input "I confirm, that this information match with the data on the identification card…" at bounding box center [356, 265] width 11 height 11
checkbox input "true"
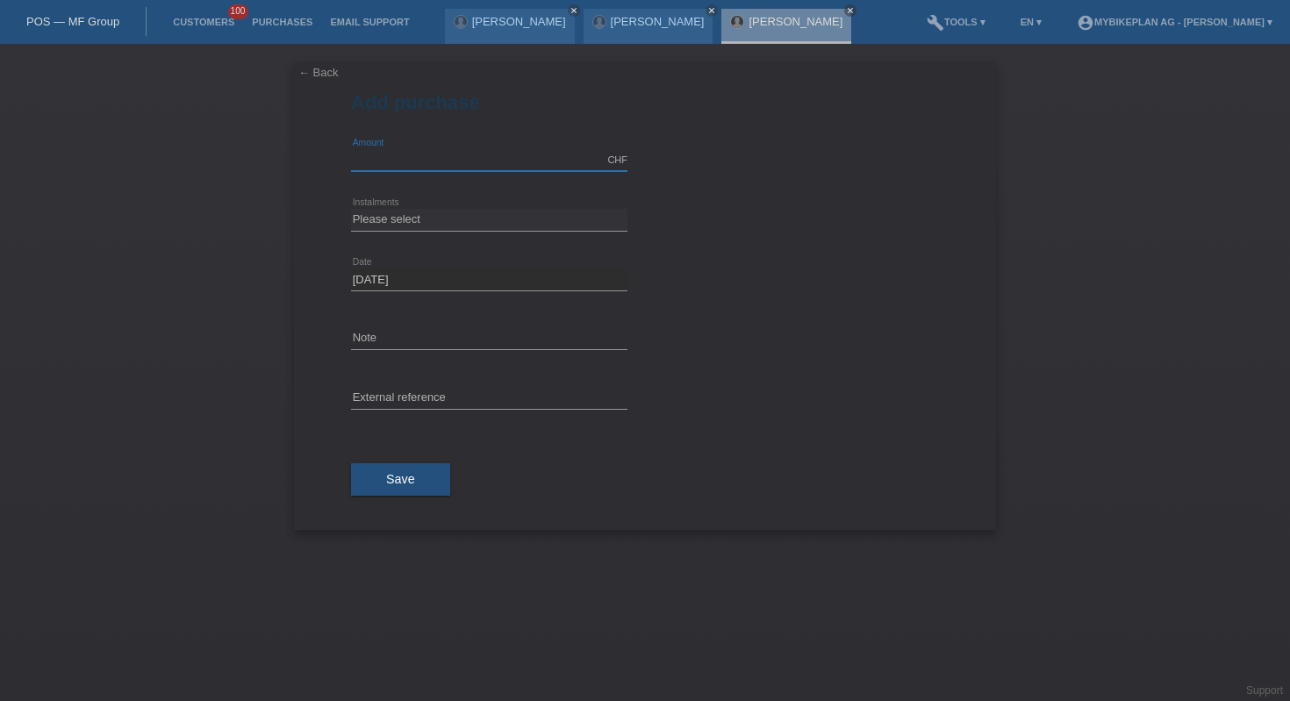
click at [456, 150] on input "text" at bounding box center [489, 160] width 276 height 22
type input "10000.00"
click at [480, 217] on select "Please select 6 instalments 12 instalments 18 instalments 24 instalments 36 ins…" at bounding box center [489, 219] width 276 height 21
select select "488"
click at [396, 475] on span "Save" at bounding box center [400, 479] width 29 height 14
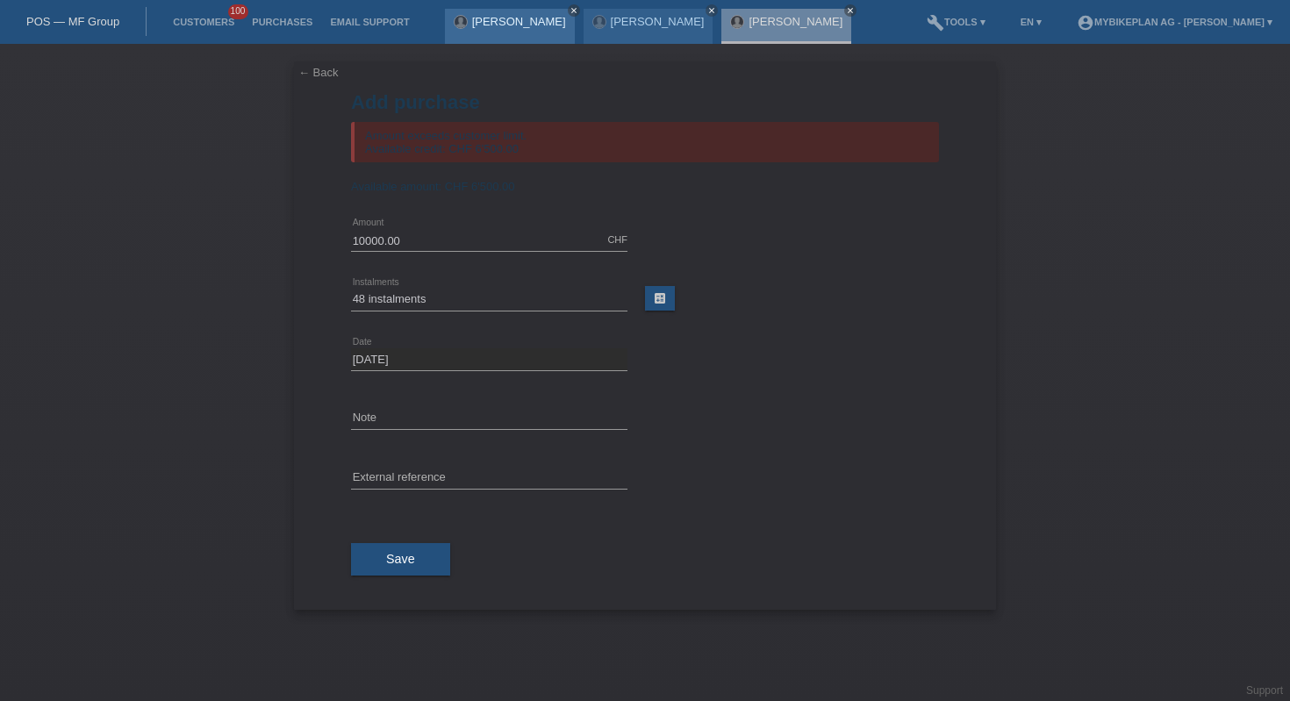
click at [568, 4] on link "close" at bounding box center [574, 10] width 12 height 12
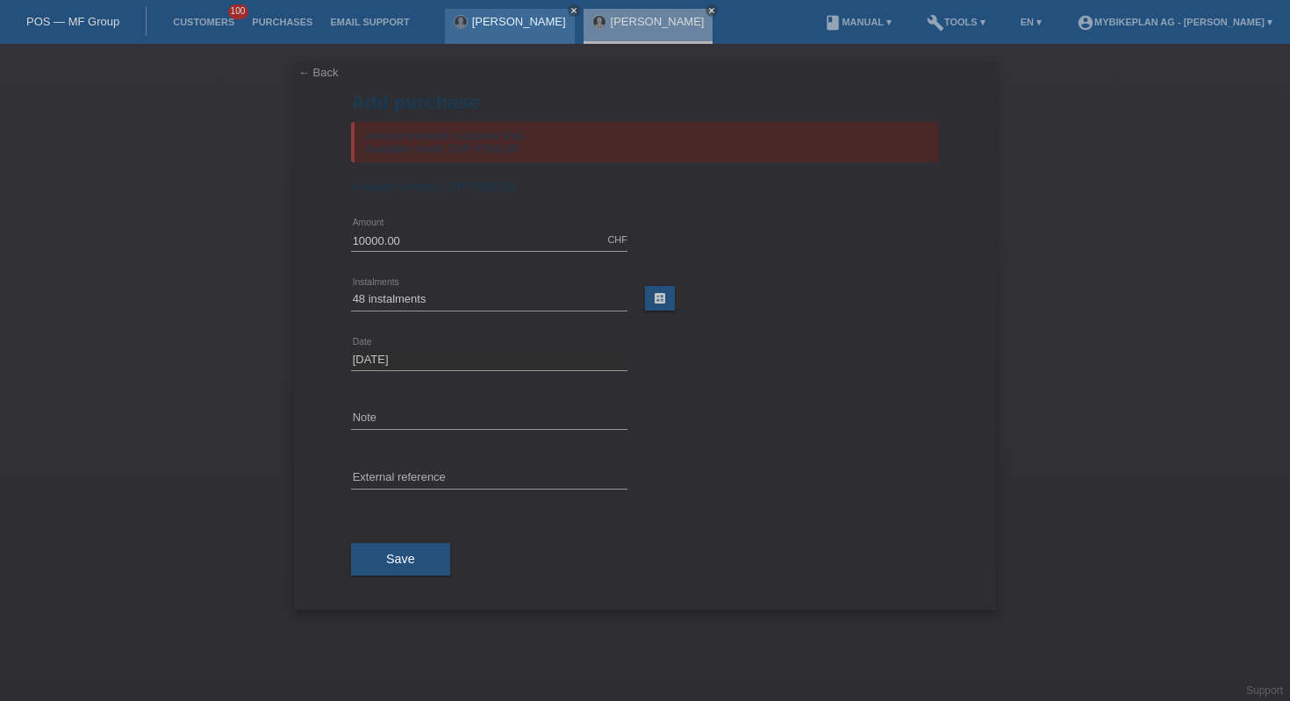
click at [570, 10] on icon "close" at bounding box center [574, 10] width 9 height 9
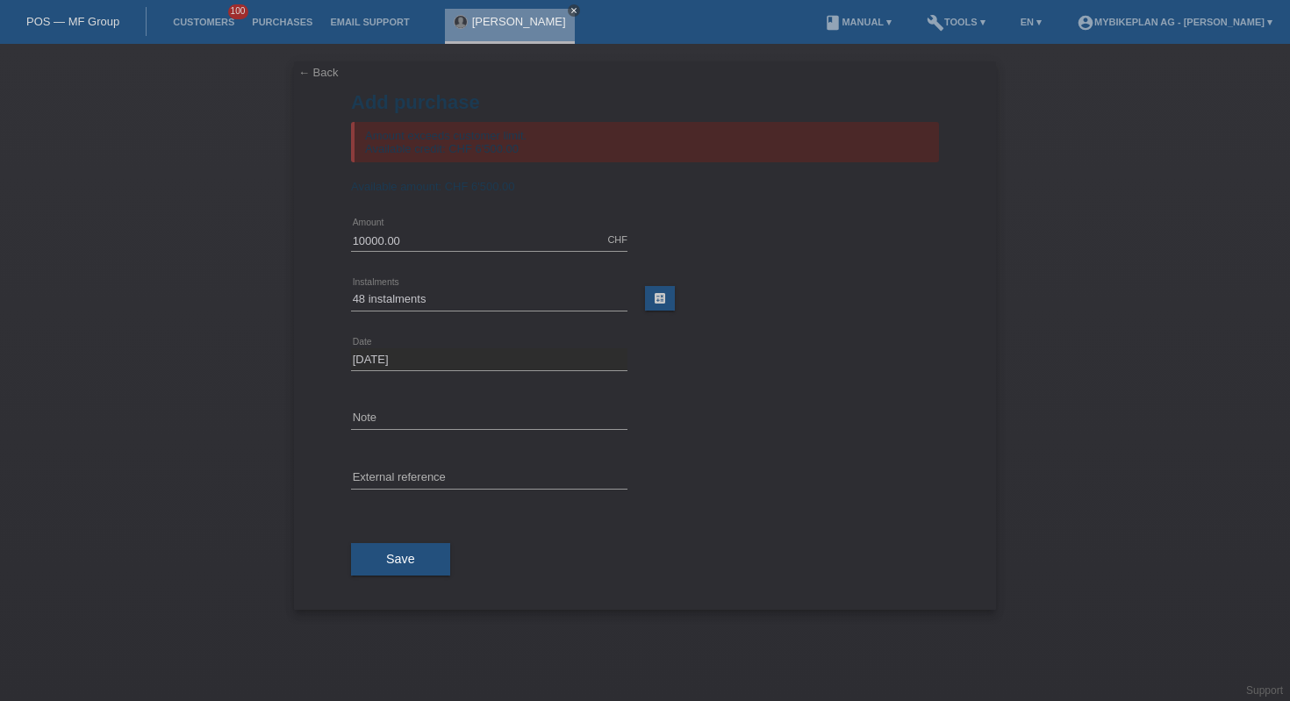
click at [578, 10] on icon "close" at bounding box center [574, 10] width 9 height 9
click at [79, 31] on div "POS — MF Group" at bounding box center [73, 21] width 147 height 29
click at [81, 30] on div "POS — MF Group" at bounding box center [73, 21] width 147 height 29
click at [80, 24] on link "POS — MF Group" at bounding box center [72, 21] width 93 height 13
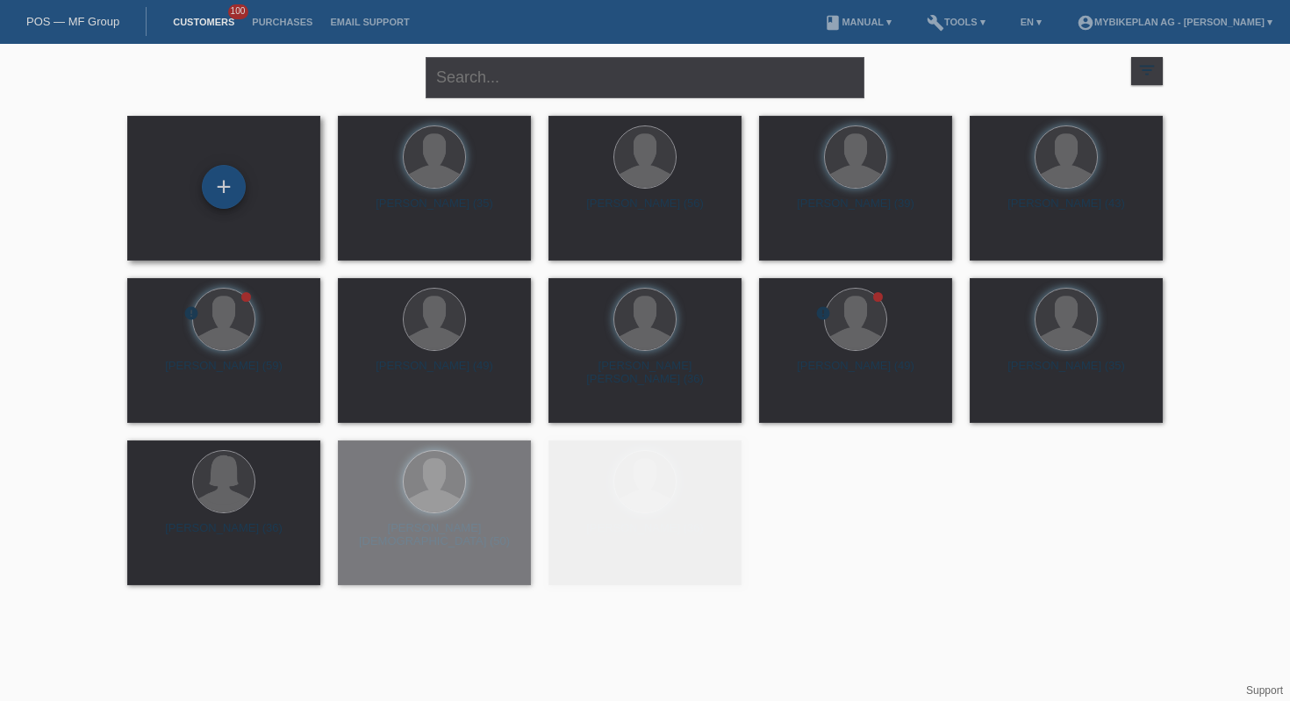
click at [215, 182] on div "+" at bounding box center [224, 187] width 44 height 44
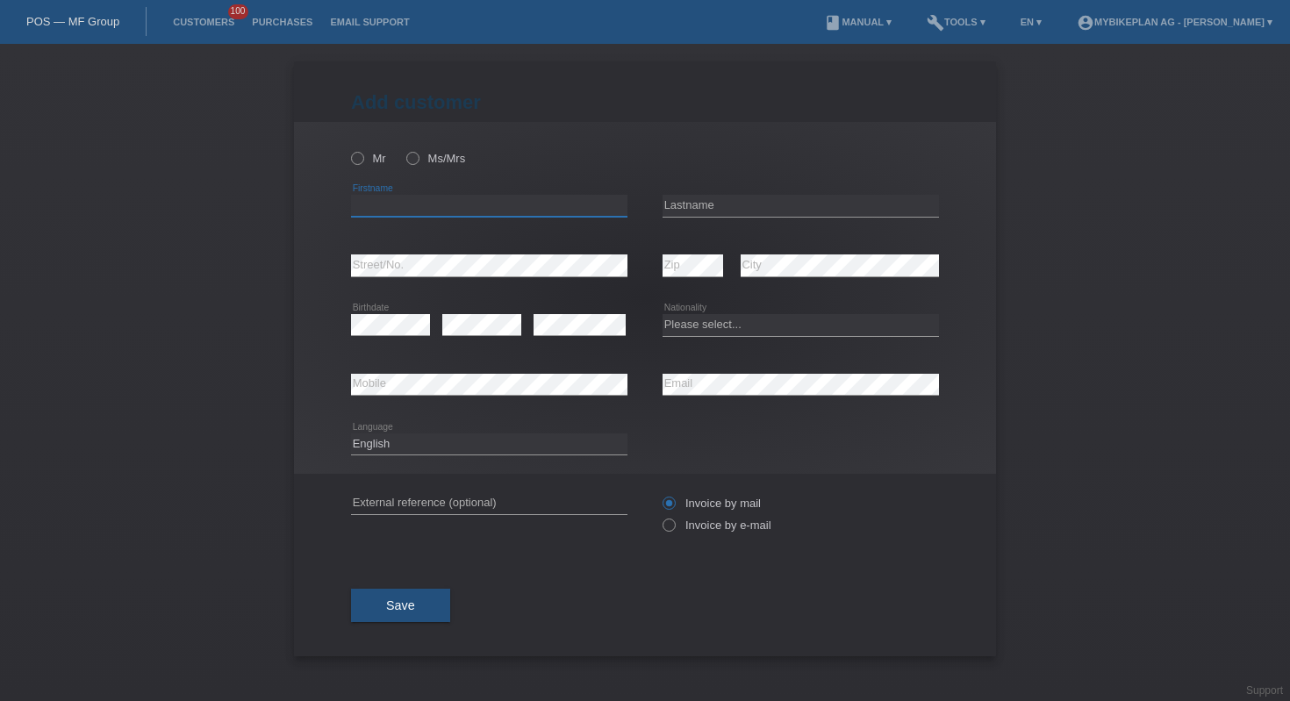
click at [401, 205] on input "text" at bounding box center [489, 206] width 276 height 22
paste input "[PERSON_NAME]"
type input "[PERSON_NAME]"
click at [748, 207] on input "text" at bounding box center [801, 206] width 276 height 22
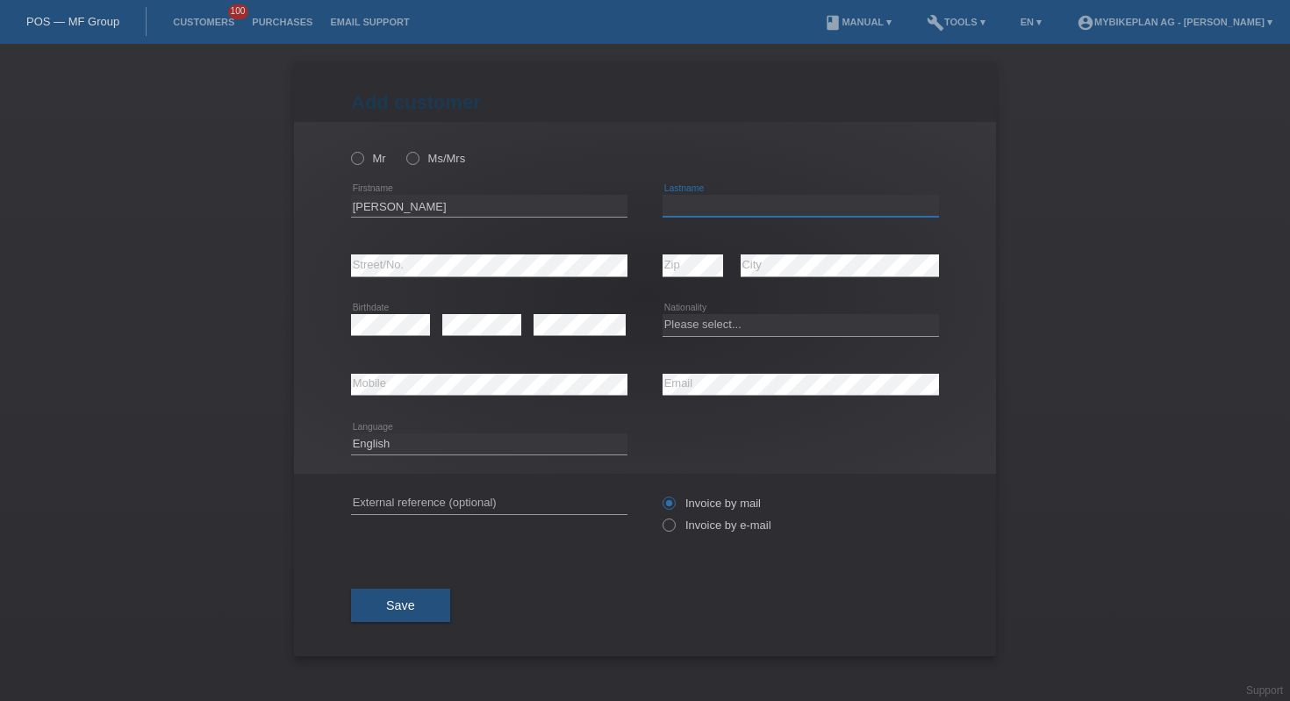
click at [738, 204] on input "text" at bounding box center [801, 206] width 276 height 22
paste input "Lehner"
type input "Lehner"
click at [678, 334] on select "Please select... Switzerland Austria Germany Liechtenstein ------------ Afghani…" at bounding box center [801, 324] width 276 height 21
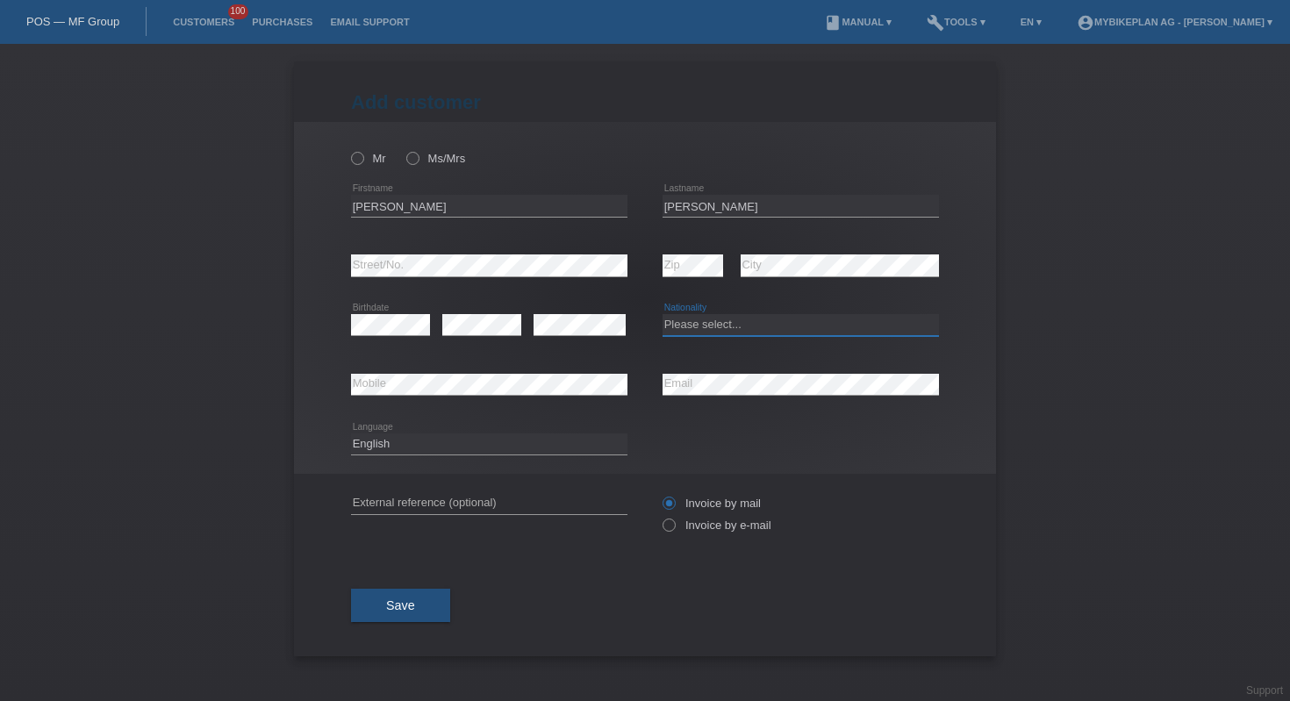
select select "CH"
click at [456, 439] on select "Deutsch Français Italiano English" at bounding box center [489, 444] width 276 height 21
select select "fr"
click at [686, 527] on label "Invoice by e-mail" at bounding box center [717, 525] width 109 height 13
click at [674, 527] on input "Invoice by e-mail" at bounding box center [668, 530] width 11 height 22
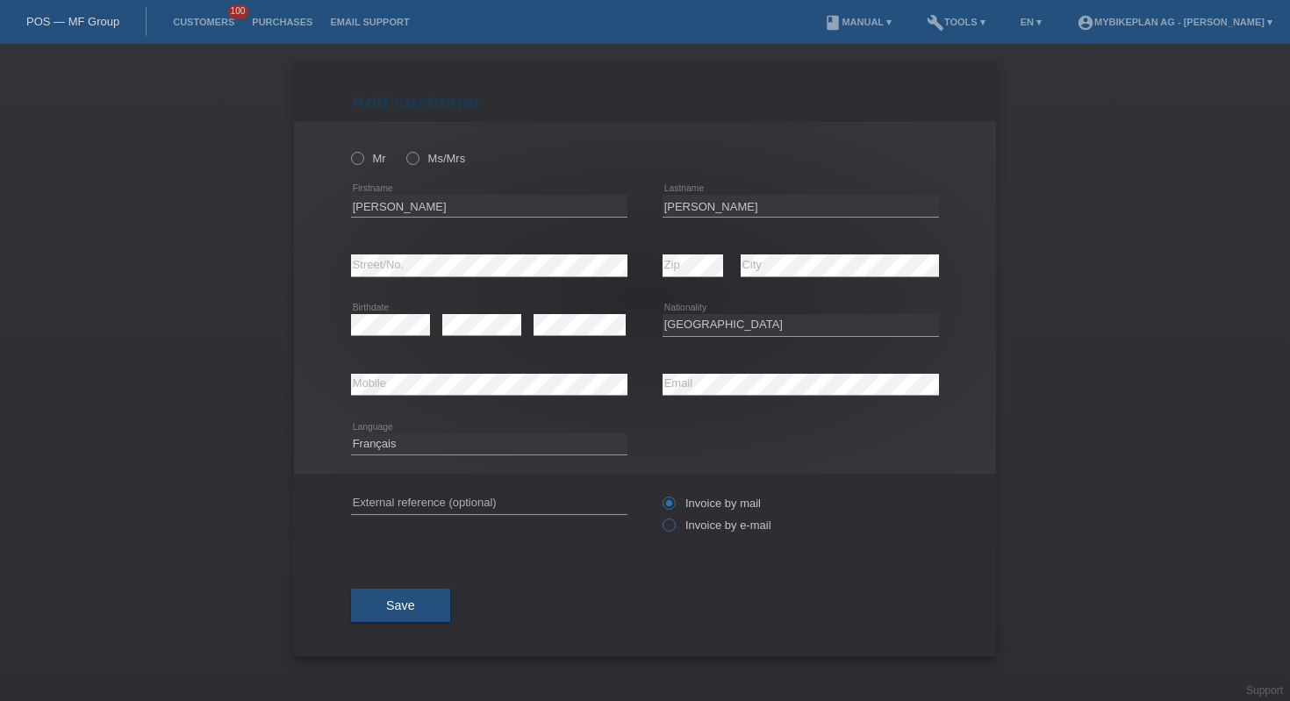
radio input "true"
click at [348, 149] on icon at bounding box center [348, 149] width 0 height 0
click at [355, 159] on input "Mr" at bounding box center [356, 157] width 11 height 11
radio input "true"
click at [410, 588] on div "Save" at bounding box center [645, 606] width 588 height 102
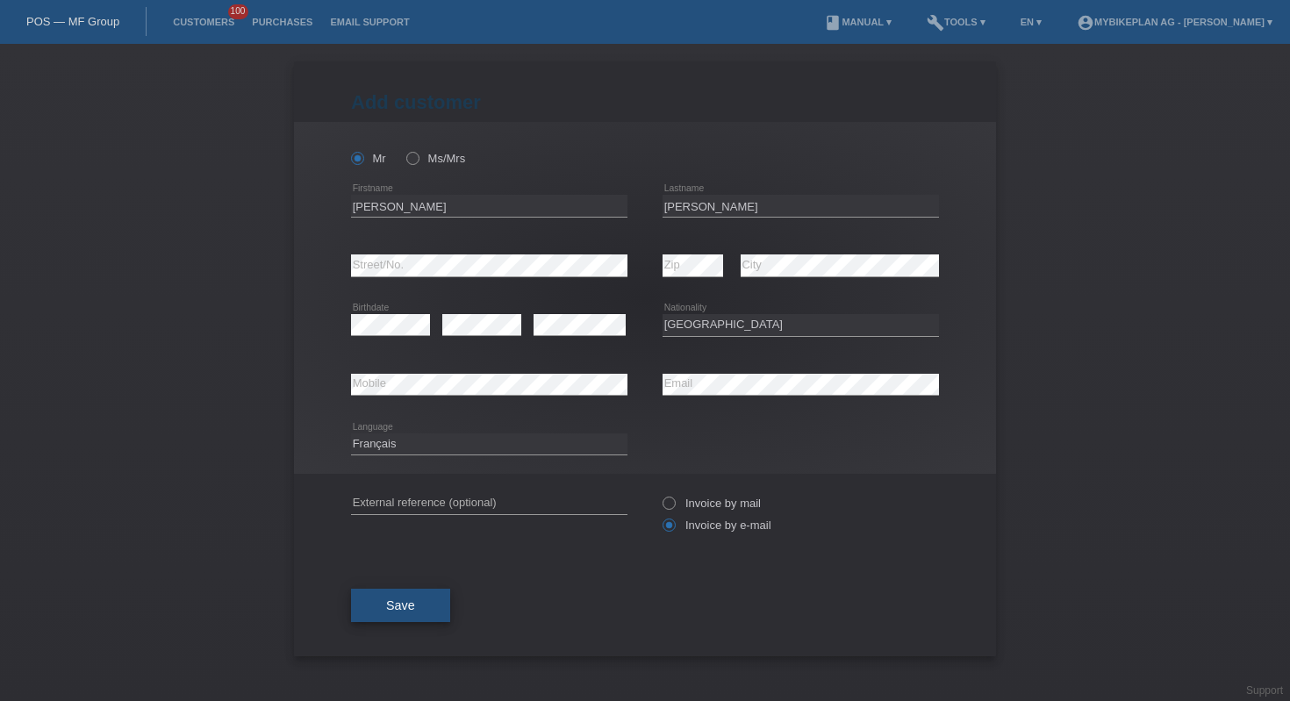
click at [406, 596] on button "Save" at bounding box center [400, 605] width 99 height 33
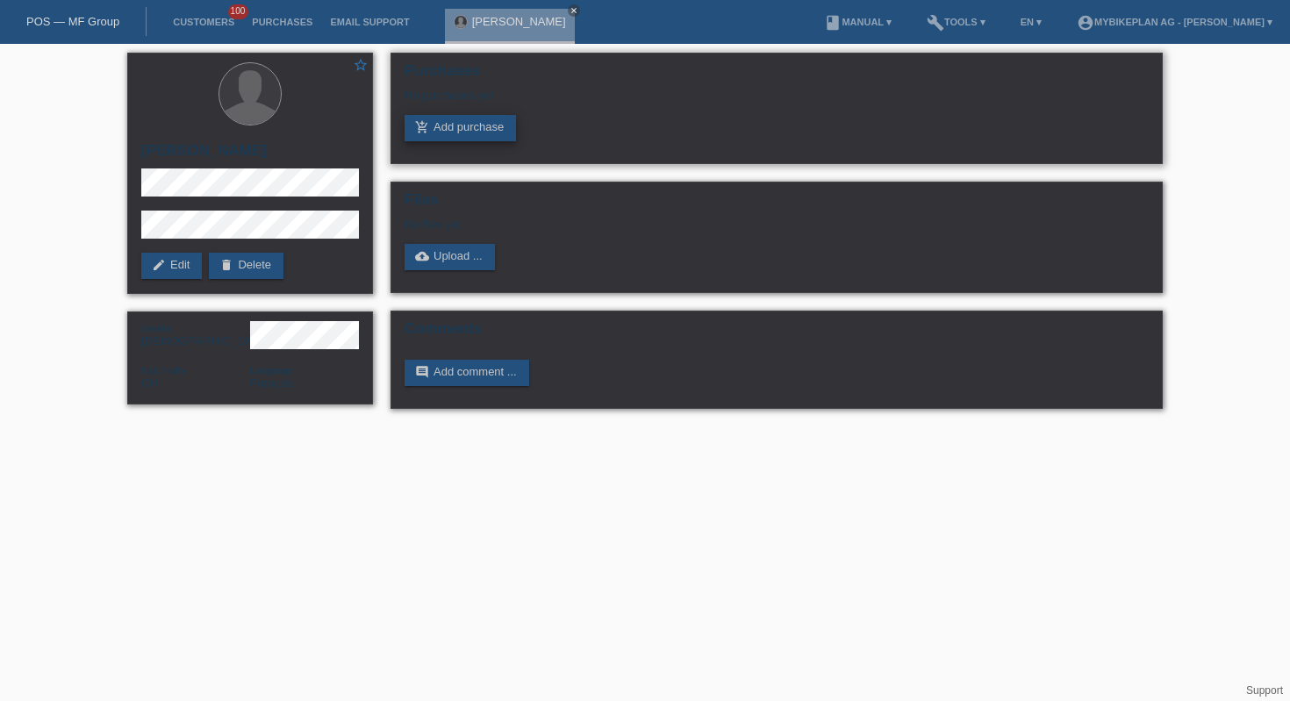
click at [438, 135] on link "add_shopping_cart Add purchase" at bounding box center [460, 128] width 111 height 26
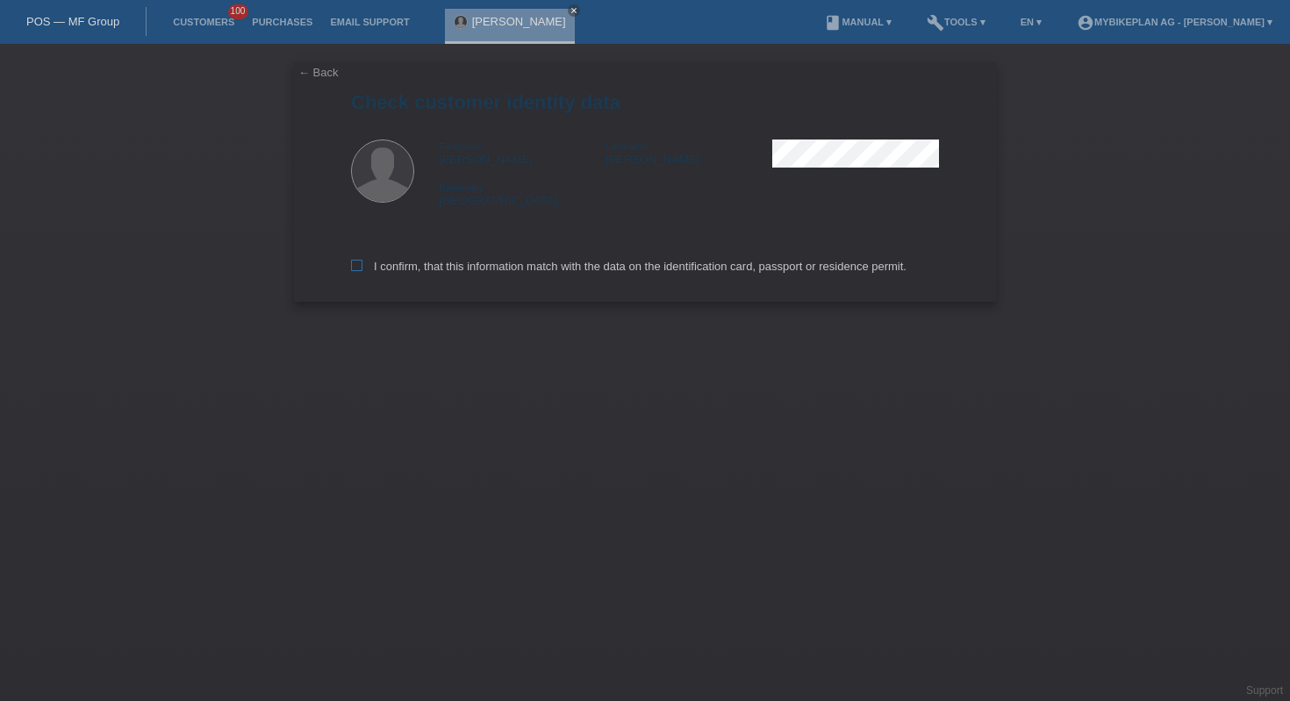
click at [499, 269] on label "I confirm, that this information match with the data on the identification card…" at bounding box center [629, 266] width 556 height 13
click at [362, 269] on input "I confirm, that this information match with the data on the identification card…" at bounding box center [356, 265] width 11 height 11
checkbox input "true"
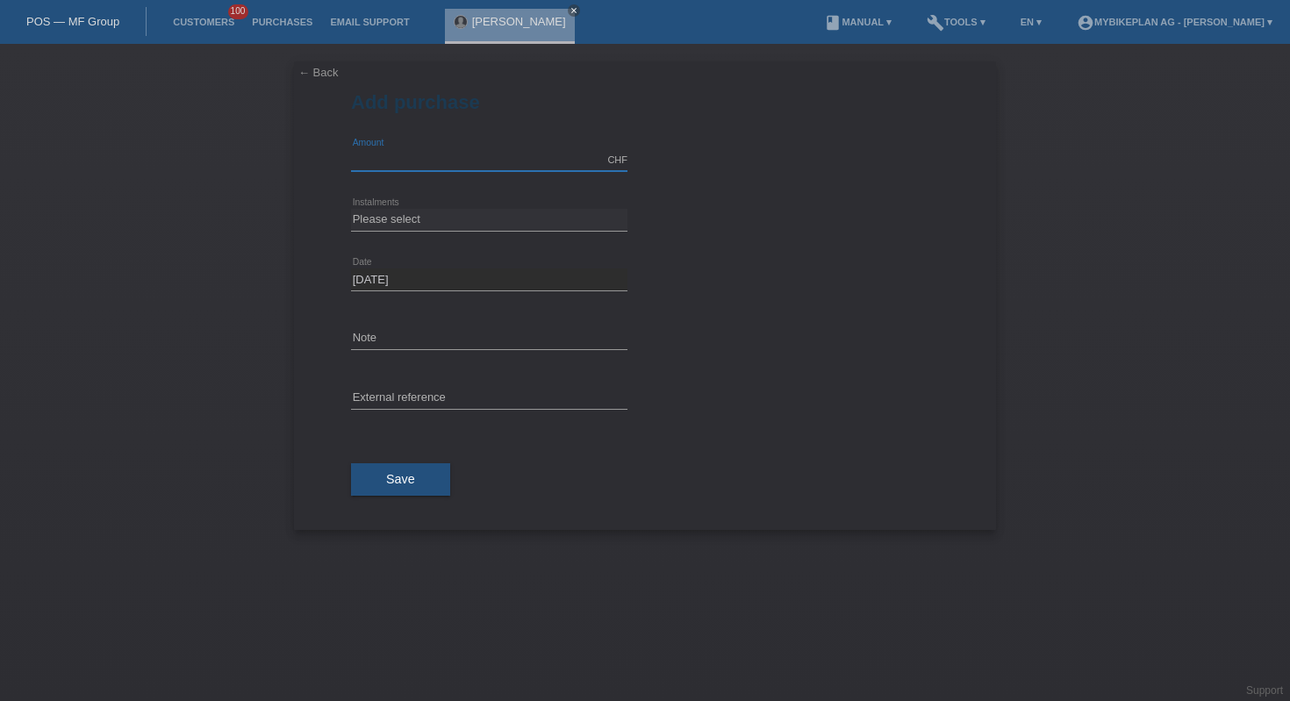
click at [452, 169] on input "text" at bounding box center [489, 160] width 276 height 22
type input "10000.00"
click at [479, 217] on select "Please select 6 instalments 12 instalments 18 instalments 24 instalments 36 ins…" at bounding box center [489, 219] width 276 height 21
select select "488"
click at [386, 471] on button "Save" at bounding box center [400, 479] width 99 height 33
